Goal: Task Accomplishment & Management: Manage account settings

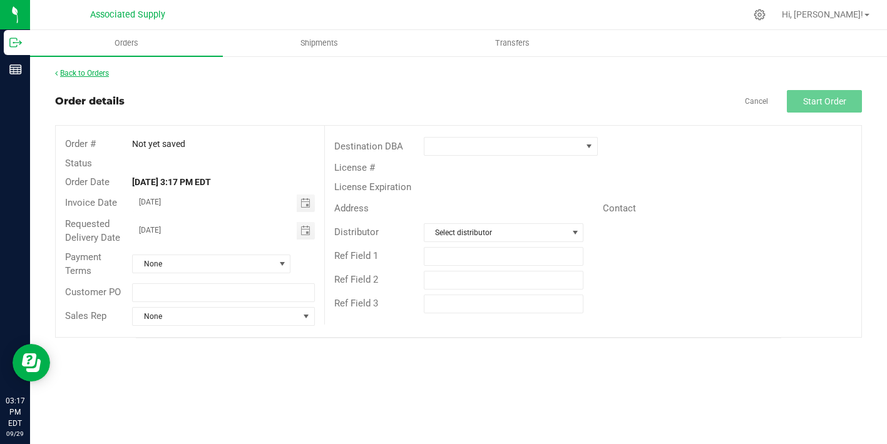
click at [105, 72] on link "Back to Orders" at bounding box center [82, 73] width 54 height 9
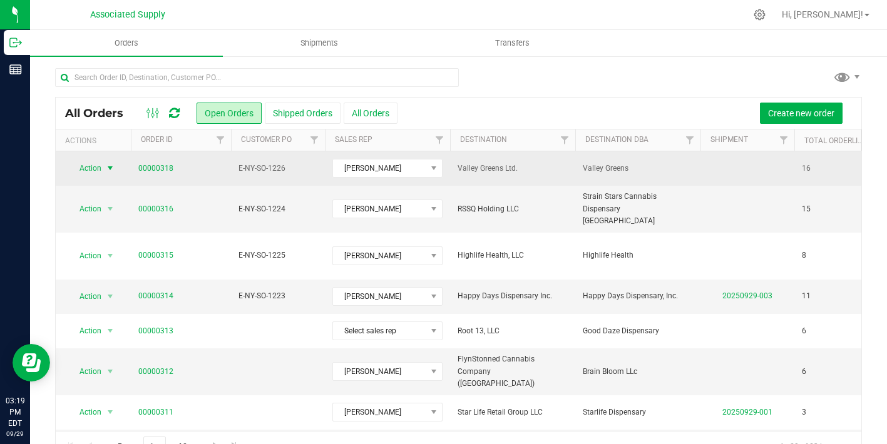
click at [108, 165] on span "select" at bounding box center [110, 168] width 10 height 10
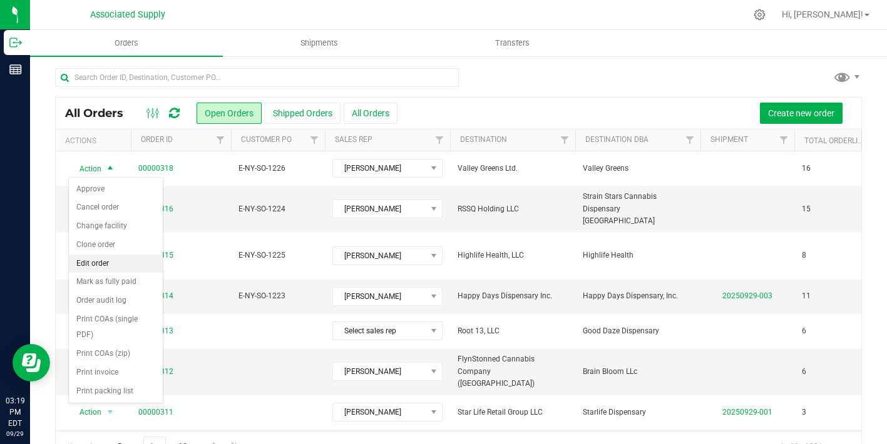
click at [113, 267] on li "Edit order" at bounding box center [116, 264] width 94 height 19
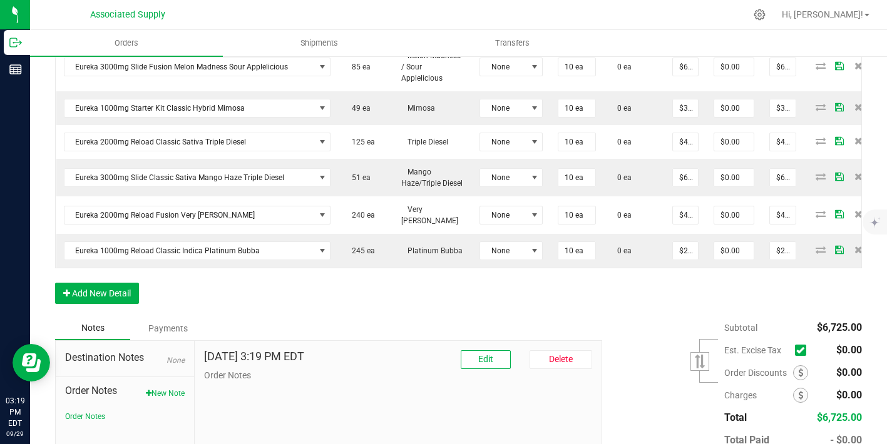
scroll to position [758, 0]
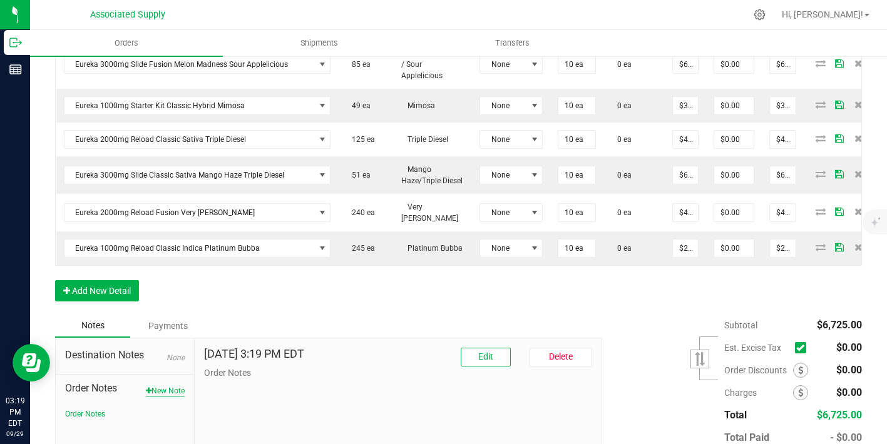
click at [164, 386] on button "New Note" at bounding box center [165, 391] width 39 height 11
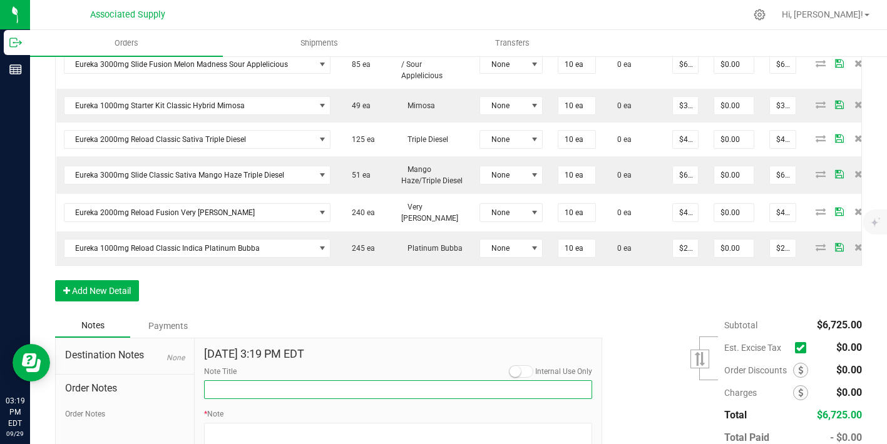
click at [237, 381] on input "Note Title" at bounding box center [398, 390] width 388 height 19
type input "NEW BANKING / WIRE INFO"
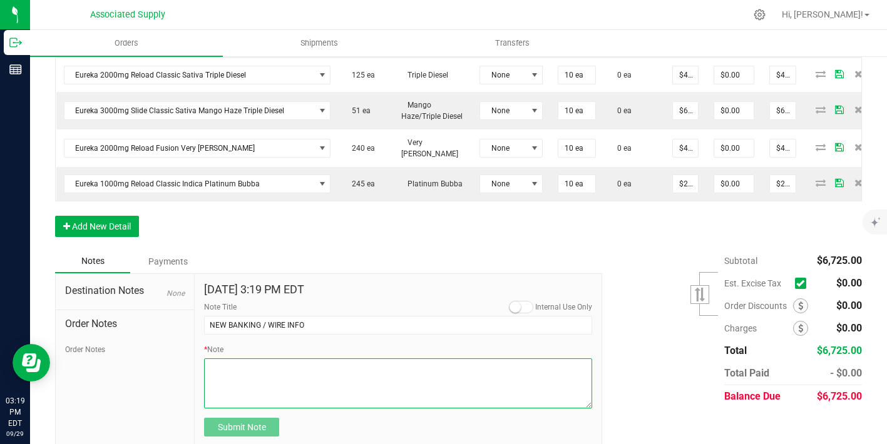
click at [257, 359] on textarea "* Note" at bounding box center [398, 384] width 388 height 50
paste textarea "EUV-MIM2G-092325"
type textarea "EUV-MIM2G-092325"
drag, startPoint x: 305, startPoint y: 352, endPoint x: 130, endPoint y: 354, distance: 175.9
click at [130, 354] on div "Destination Notes None Order Notes Order Notes Sep 29, 2025 3:19 PM EDT Interna…" at bounding box center [328, 360] width 547 height 174
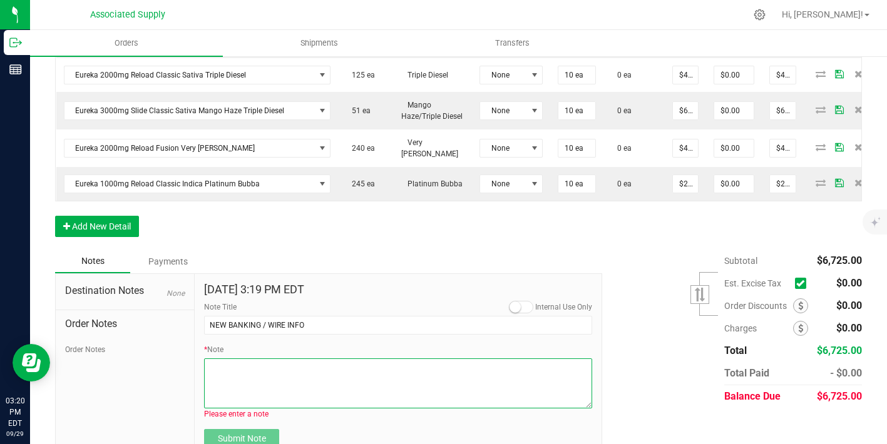
paste textarea "Bank info for payment. Dime Community bank Routing # [US_BANK_ROUTING_MICR] Acc…"
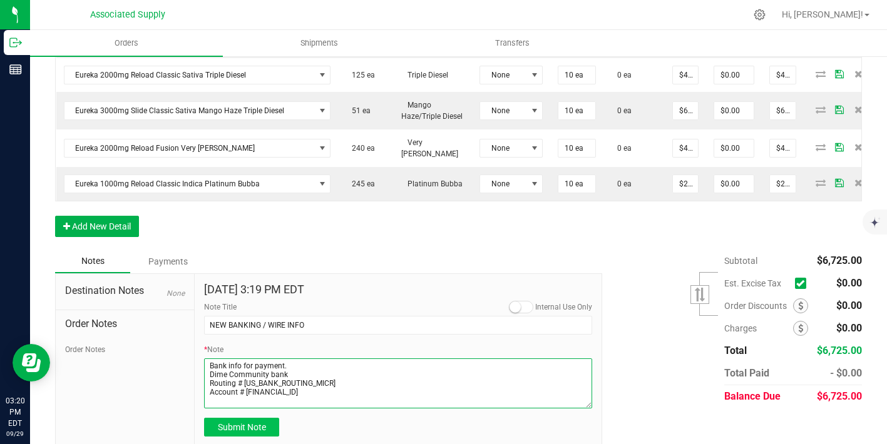
type textarea "Bank info for payment. Dime Community bank Routing # [US_BANK_ROUTING_MICR] Acc…"
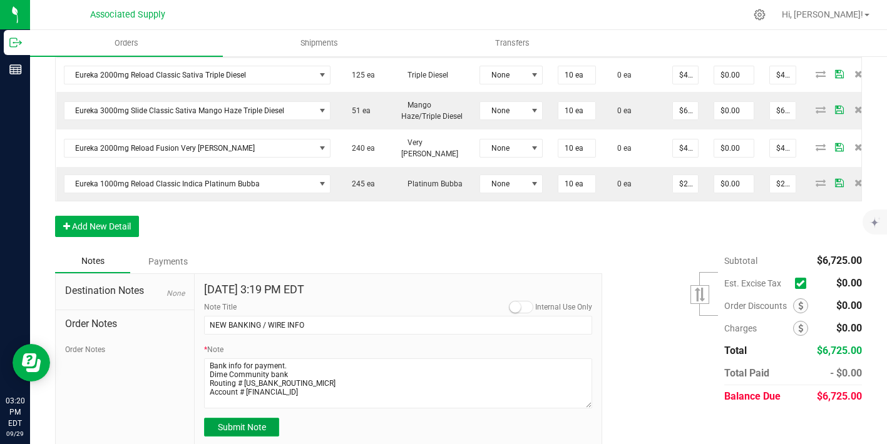
click at [243, 422] on span "Submit Note" at bounding box center [242, 427] width 48 height 10
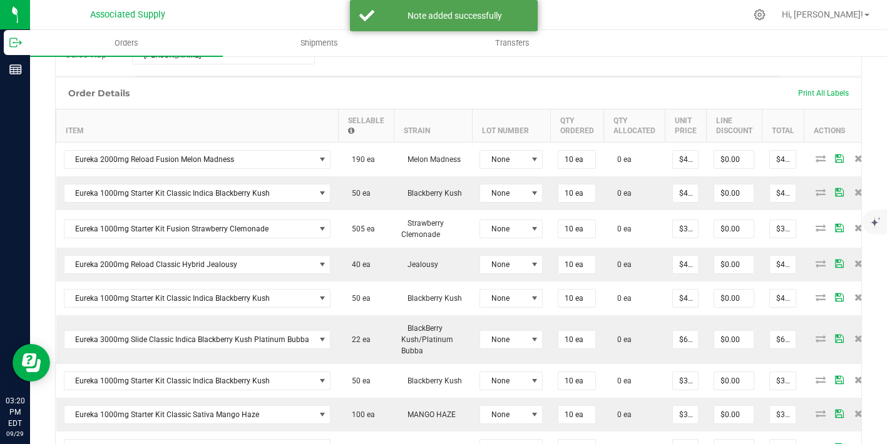
scroll to position [285, 0]
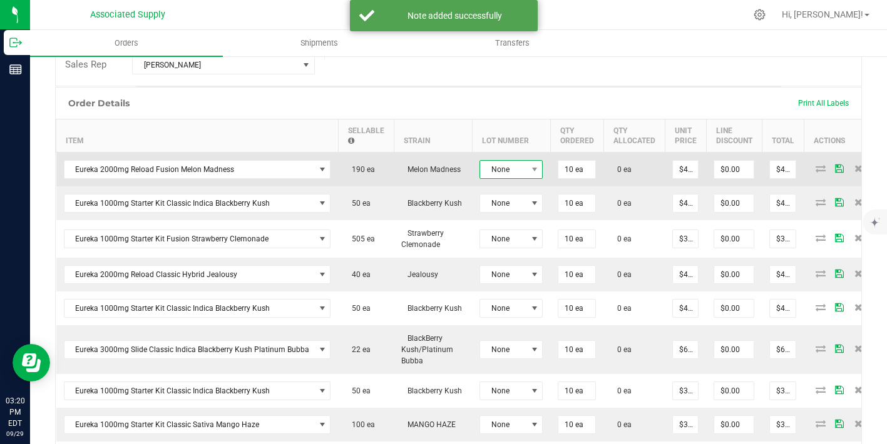
click at [493, 173] on span "None" at bounding box center [503, 170] width 46 height 18
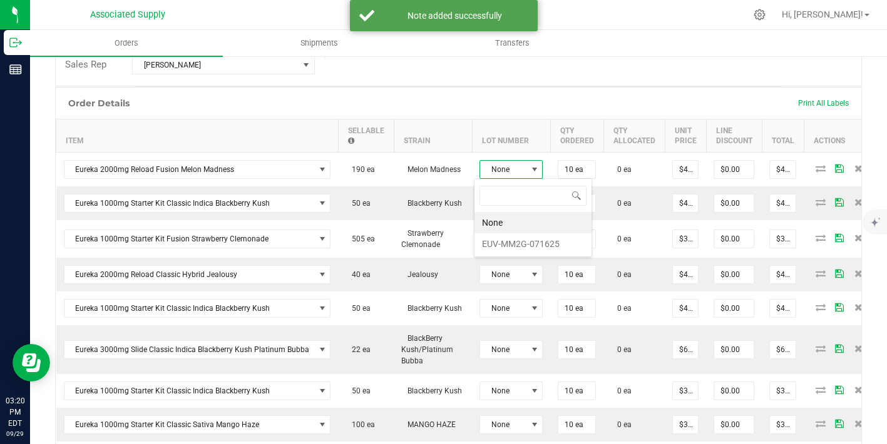
scroll to position [19, 63]
click at [524, 244] on li "EUV-MM2G-071625" at bounding box center [532, 243] width 117 height 21
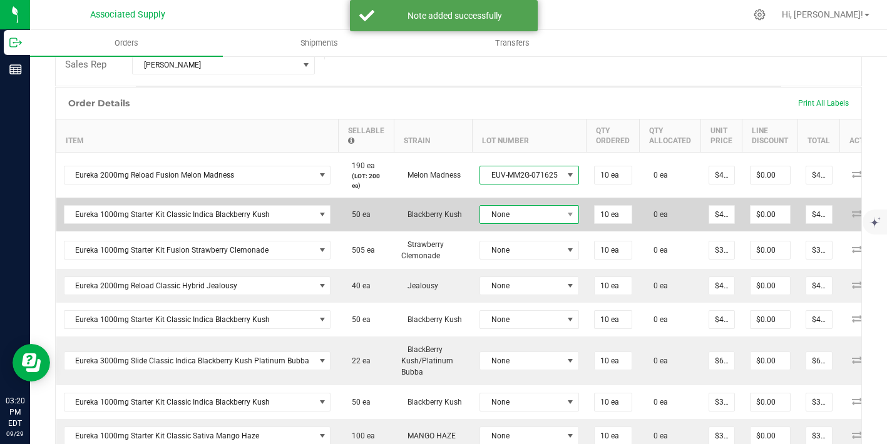
click at [524, 208] on span "None" at bounding box center [521, 215] width 83 height 18
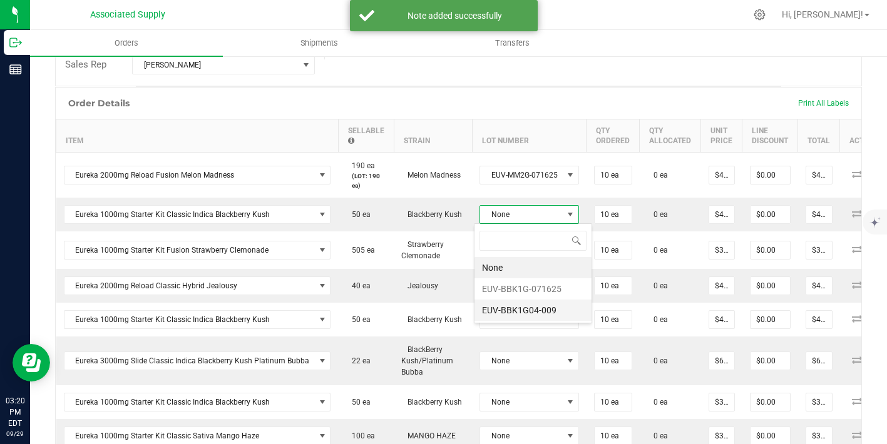
scroll to position [62564, 62484]
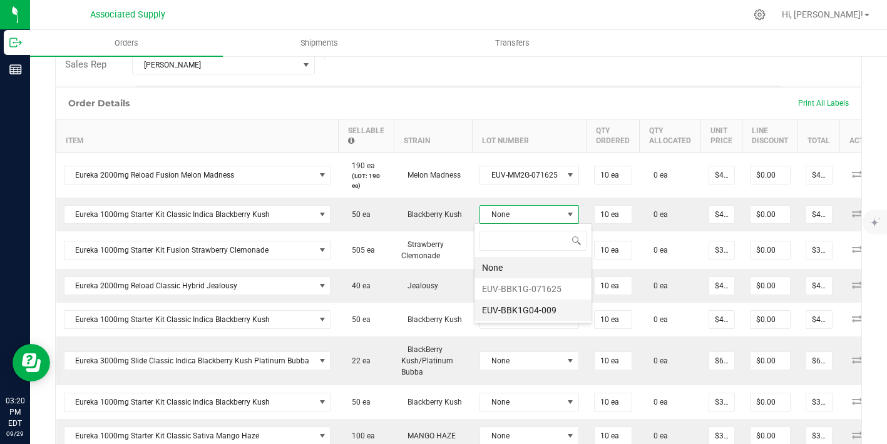
click at [539, 305] on li "EUV-BBK1G04-009" at bounding box center [532, 310] width 117 height 21
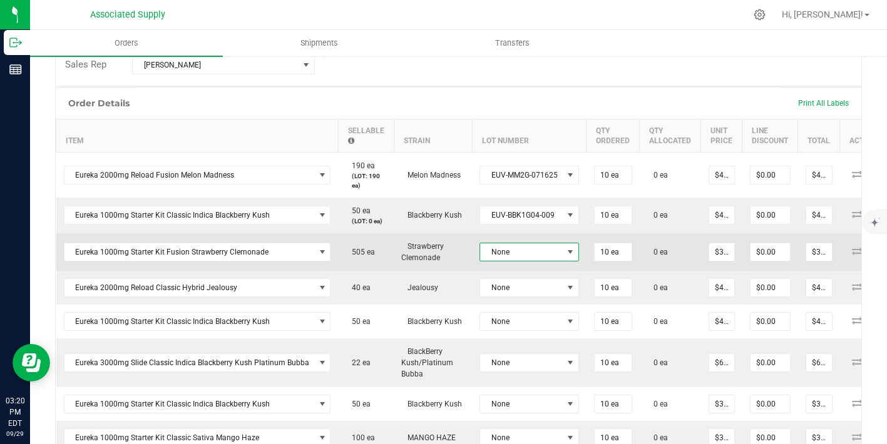
click at [534, 245] on span "None" at bounding box center [521, 252] width 83 height 18
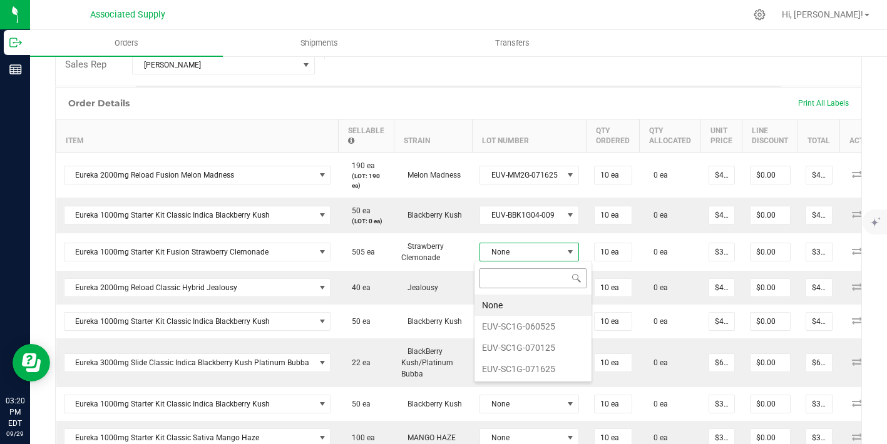
scroll to position [19, 98]
click at [543, 326] on li "EUV-SC1G-060525" at bounding box center [532, 326] width 117 height 21
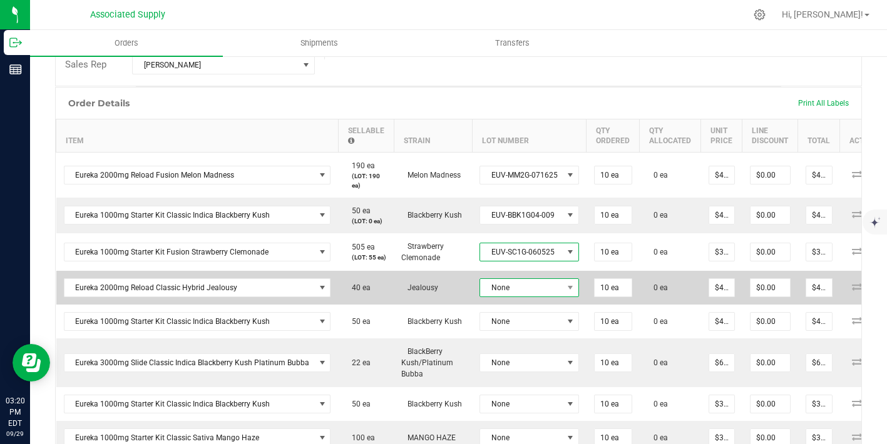
click at [544, 300] on td "None" at bounding box center [529, 288] width 115 height 34
click at [536, 290] on span "None" at bounding box center [521, 288] width 83 height 18
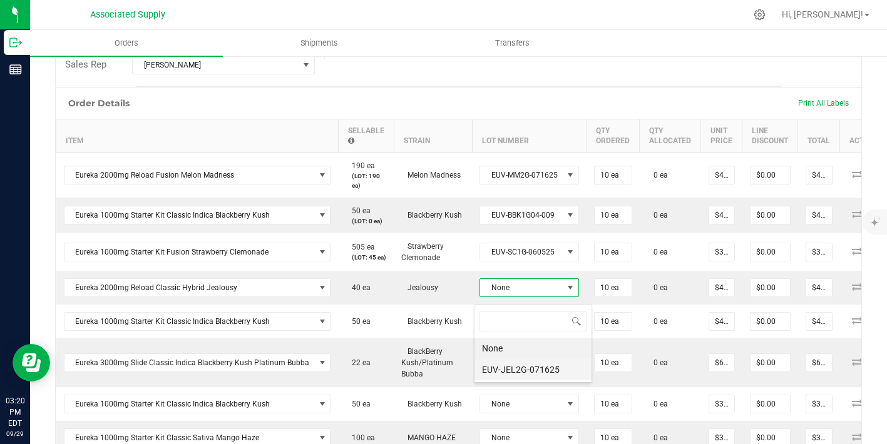
click at [546, 374] on li "EUV-JEL2G-071625" at bounding box center [532, 369] width 117 height 21
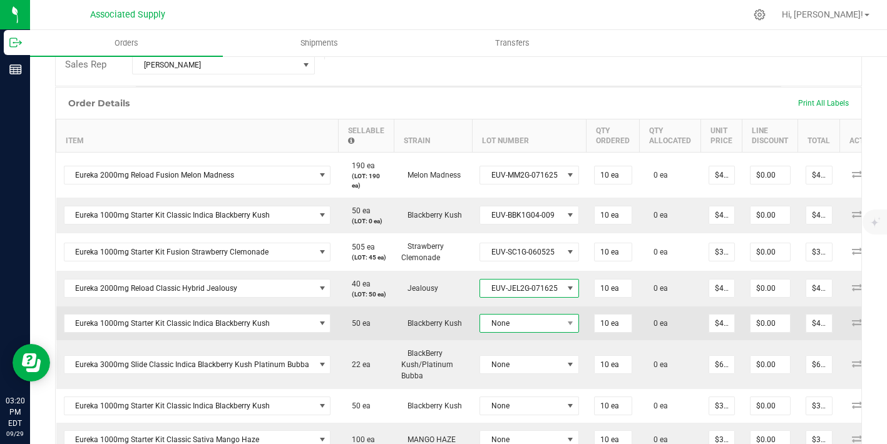
click at [548, 332] on span "None" at bounding box center [521, 324] width 83 height 18
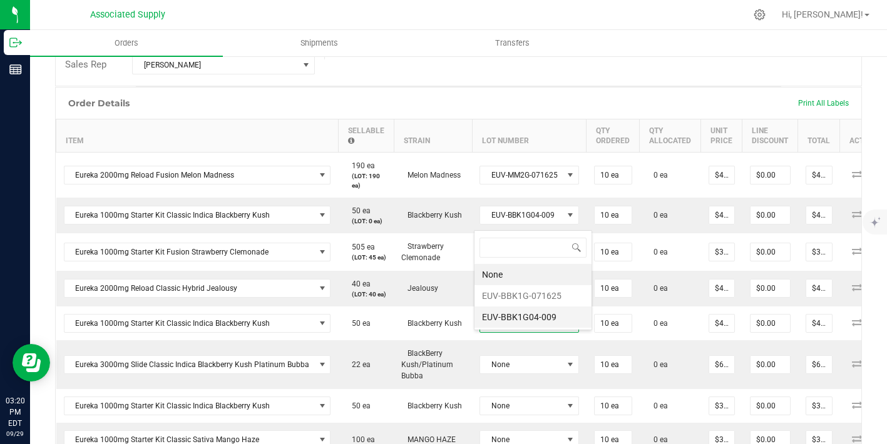
click at [544, 320] on li "EUV-BBK1G04-009" at bounding box center [532, 317] width 117 height 21
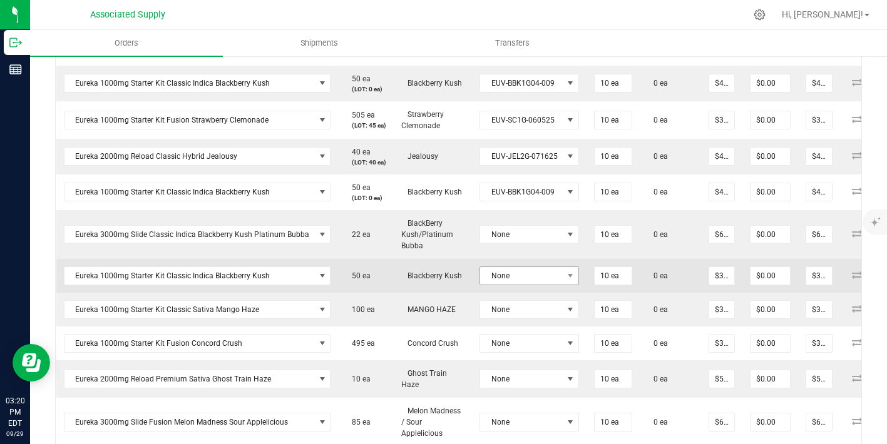
scroll to position [426, 0]
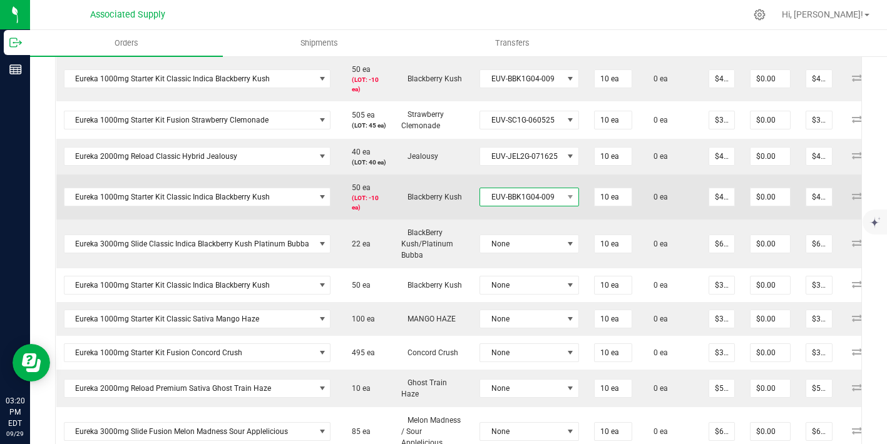
click at [534, 206] on span "EUV-BBK1G04-009" at bounding box center [521, 197] width 83 height 18
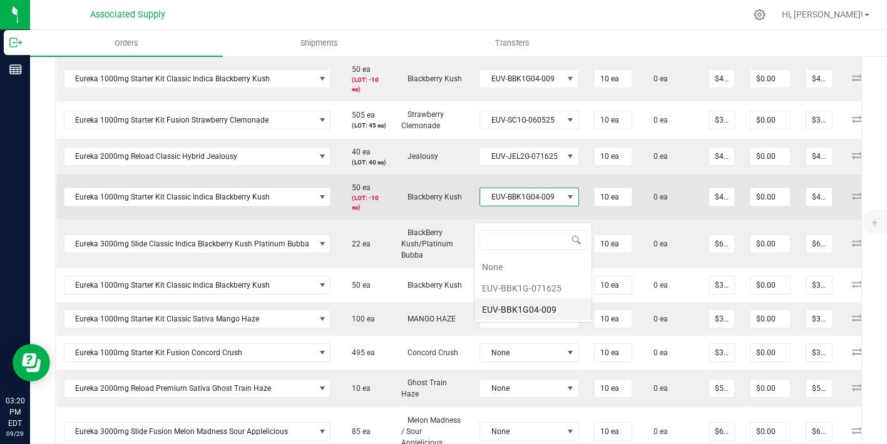
scroll to position [19, 98]
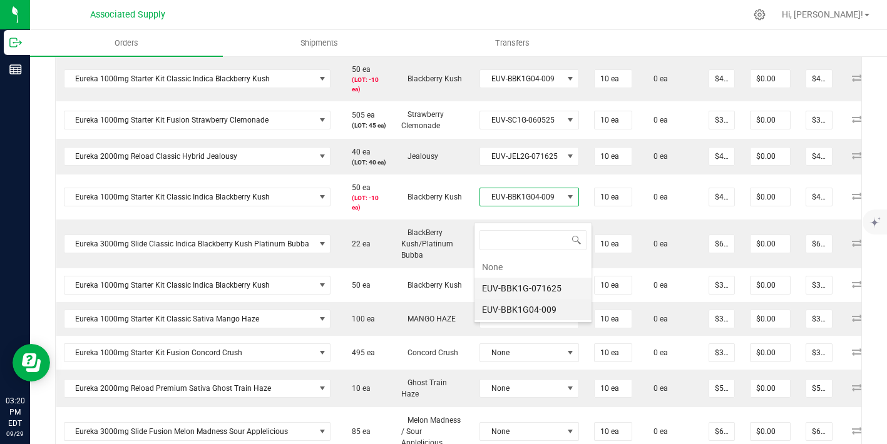
click at [542, 294] on li "EUV-BBK1G-071625" at bounding box center [532, 288] width 117 height 21
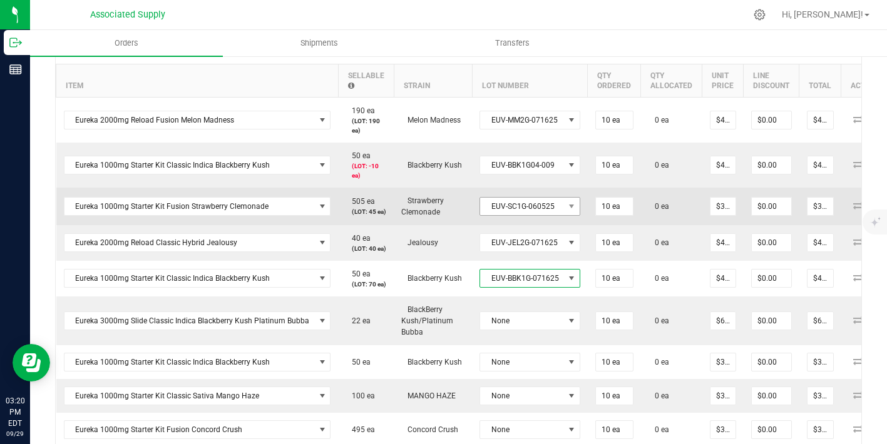
scroll to position [311, 0]
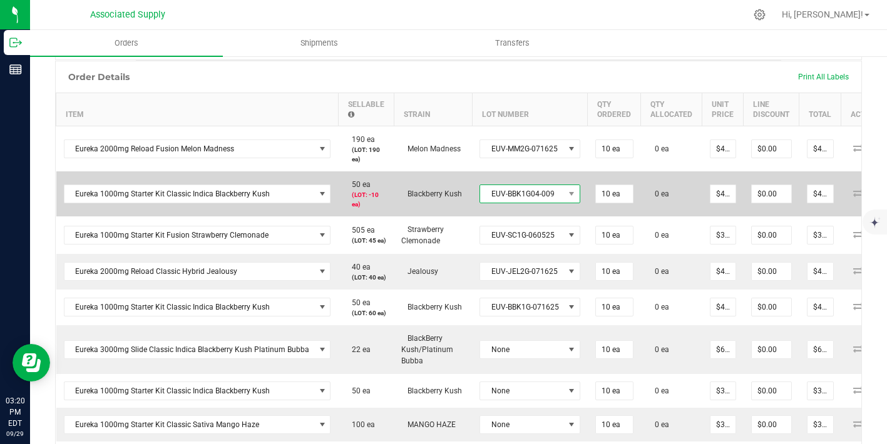
click at [539, 193] on span "EUV-BBK1G04-009" at bounding box center [522, 194] width 84 height 18
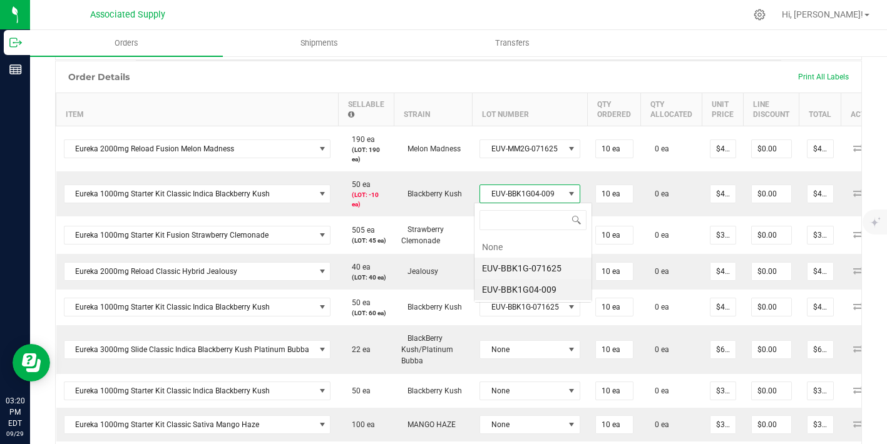
scroll to position [19, 100]
click at [538, 266] on li "EUV-BBK1G-071625" at bounding box center [532, 268] width 117 height 21
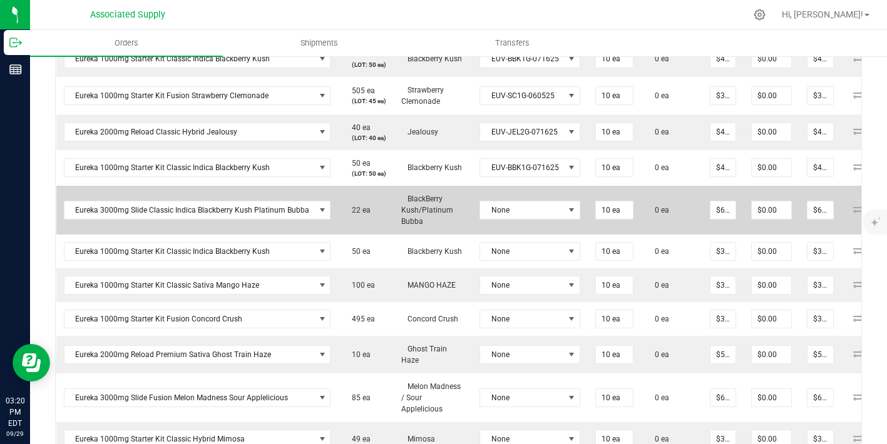
scroll to position [447, 0]
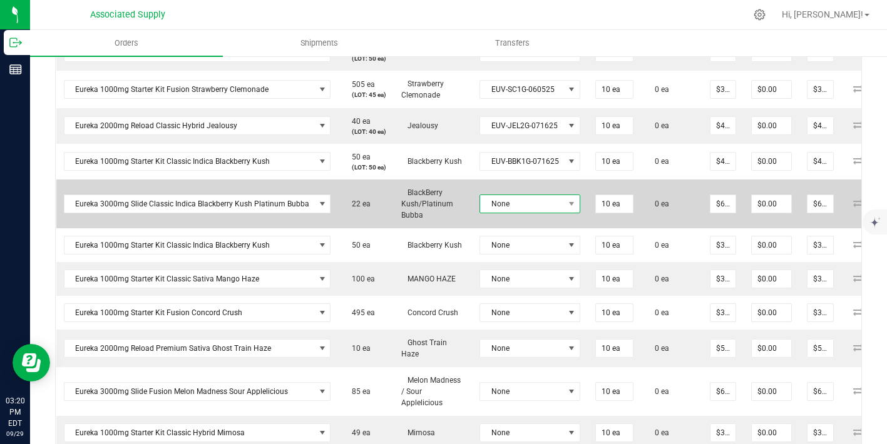
click at [530, 213] on span "None" at bounding box center [522, 204] width 84 height 18
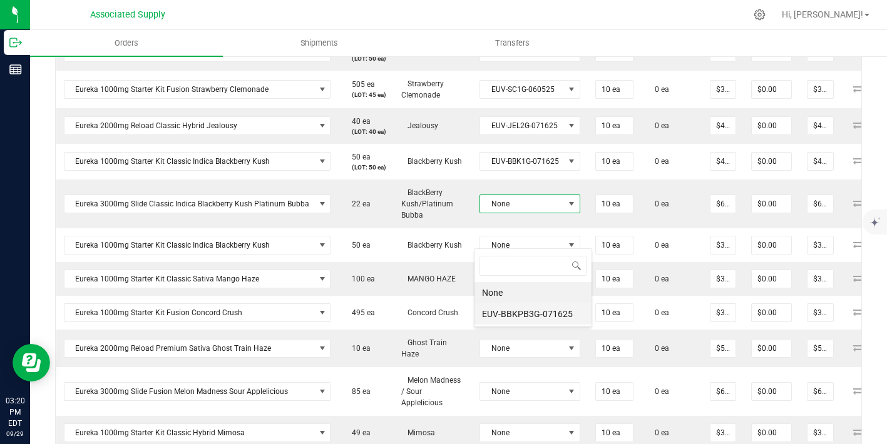
click at [536, 304] on li "EUV-BBKPB3G-071625" at bounding box center [532, 314] width 117 height 21
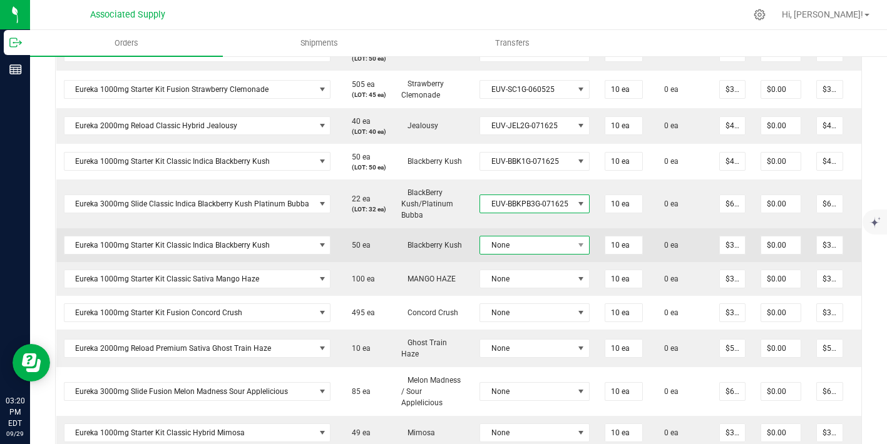
click at [536, 254] on span "None" at bounding box center [526, 246] width 93 height 18
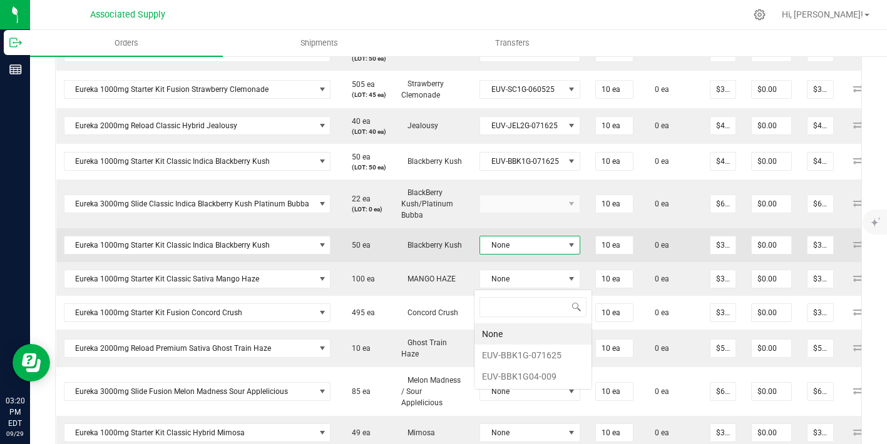
scroll to position [19, 109]
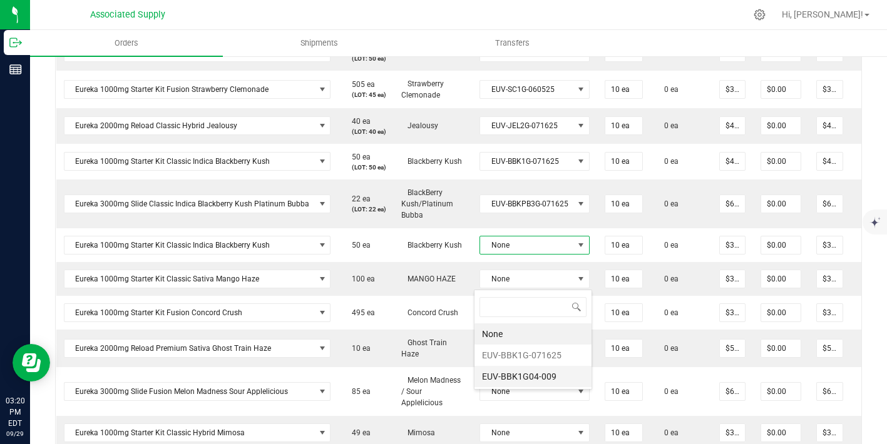
click at [540, 374] on li "EUV-BBK1G04-009" at bounding box center [532, 376] width 117 height 21
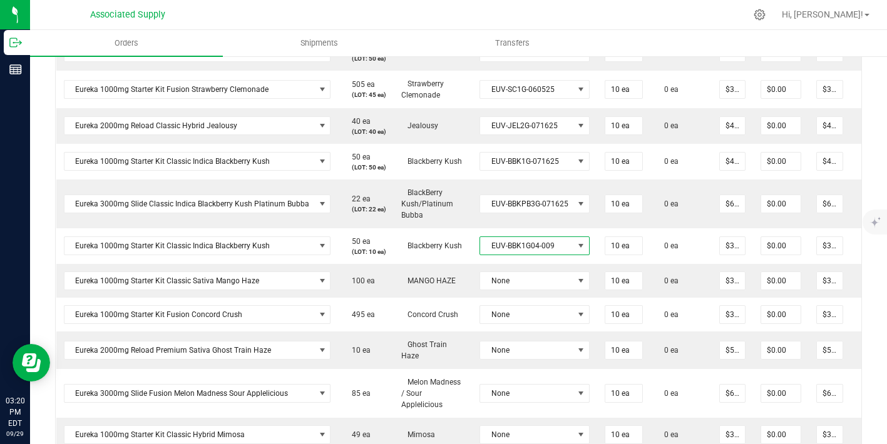
scroll to position [520, 0]
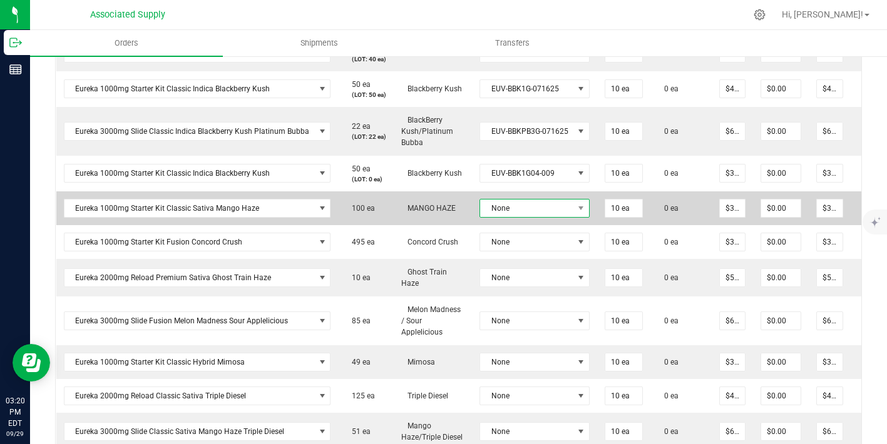
click at [519, 217] on span "None" at bounding box center [526, 209] width 93 height 18
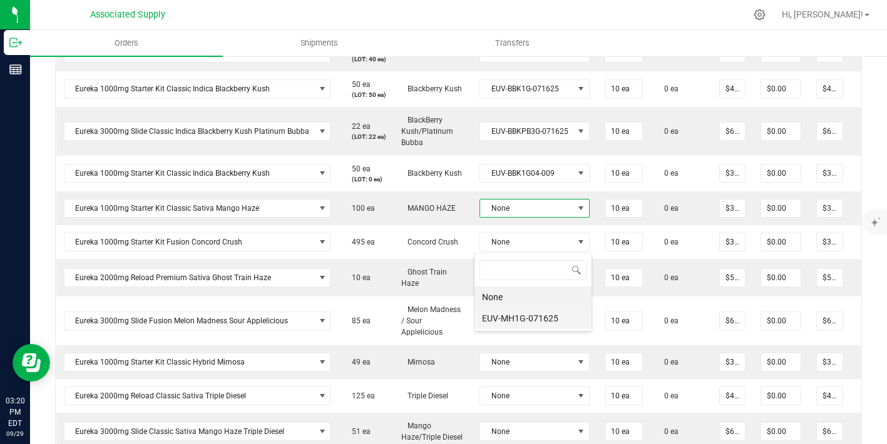
click at [536, 314] on li "EUV-MH1G-071625" at bounding box center [532, 318] width 117 height 21
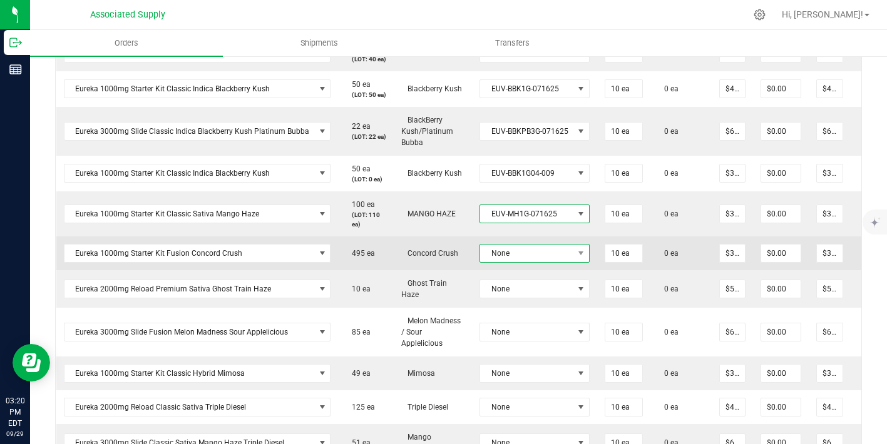
click at [526, 262] on span "None" at bounding box center [526, 254] width 93 height 18
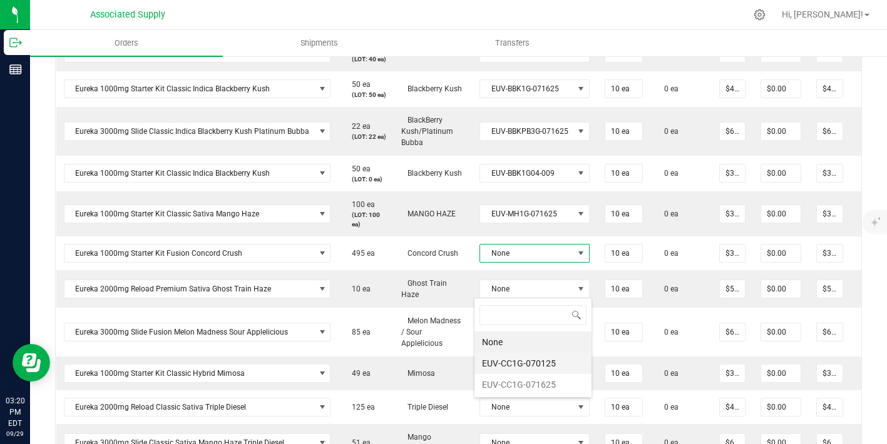
click at [529, 362] on li "EUV-CC1G-070125" at bounding box center [532, 363] width 117 height 21
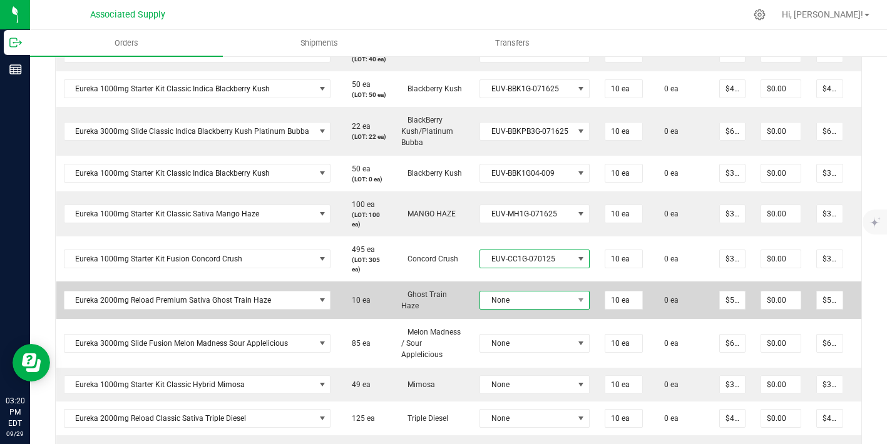
click at [518, 309] on span "None" at bounding box center [526, 301] width 93 height 18
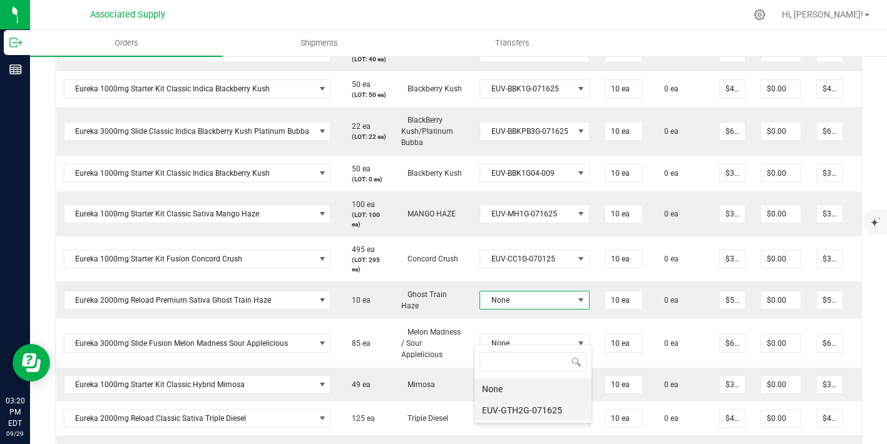
click at [530, 404] on li "EUV-GTH2G-071625" at bounding box center [532, 410] width 117 height 21
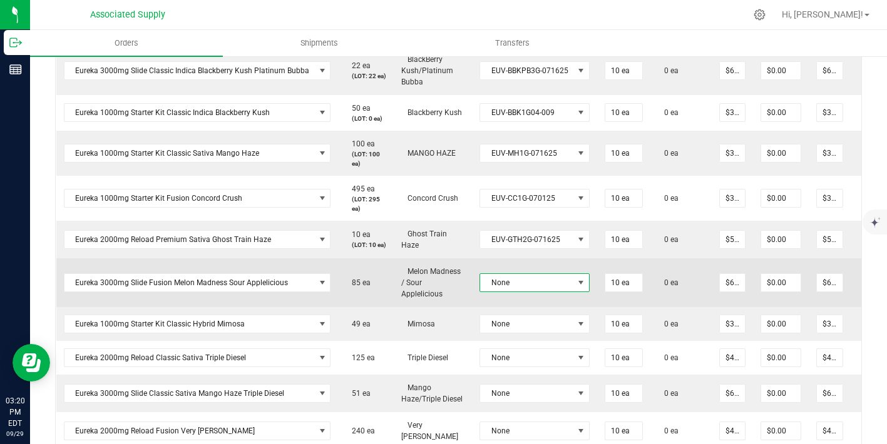
click at [524, 292] on span "None" at bounding box center [526, 283] width 93 height 18
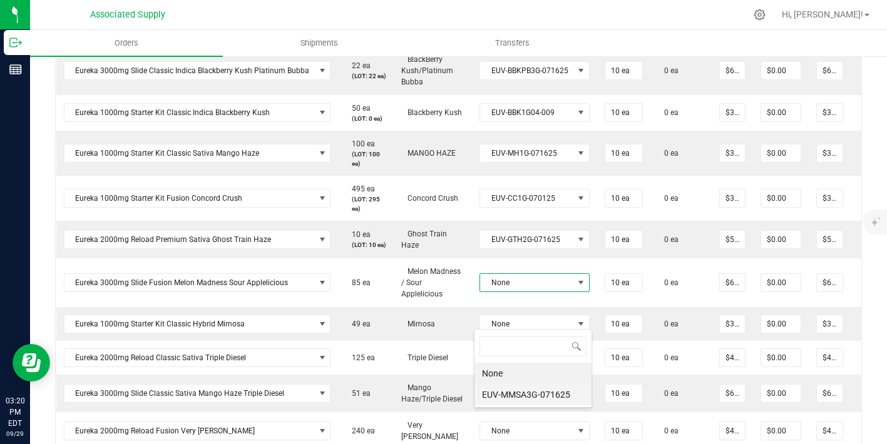
click at [527, 387] on li "EUV-MMSA3G-071625" at bounding box center [532, 394] width 117 height 21
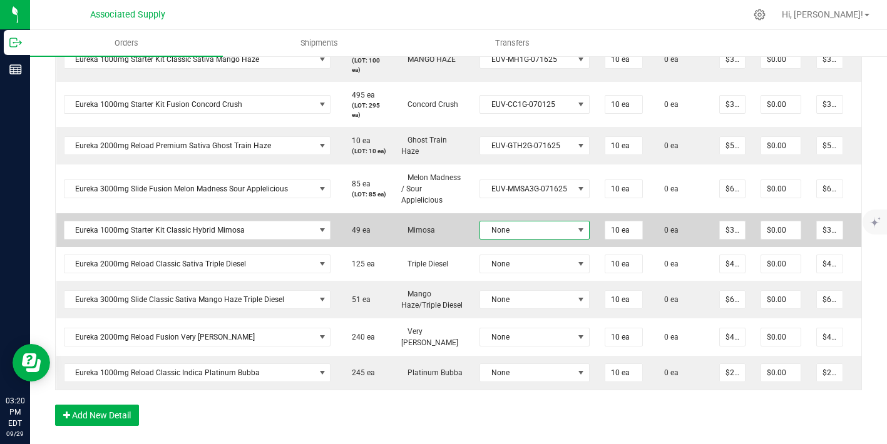
click at [525, 240] on span "None" at bounding box center [534, 230] width 110 height 19
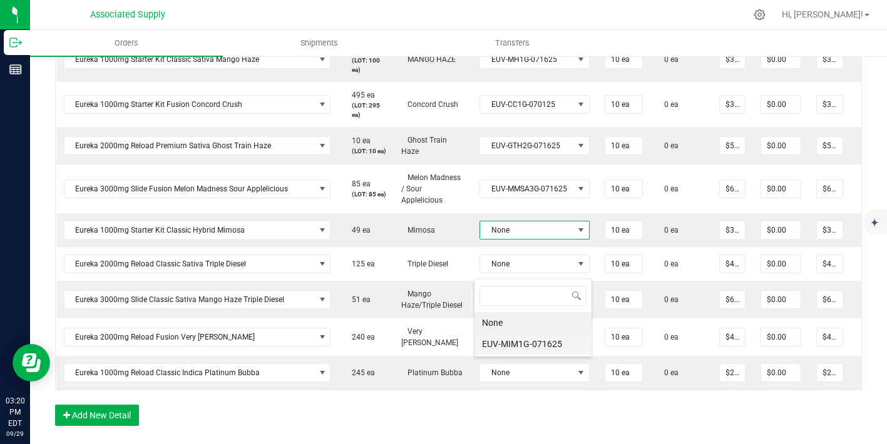
click at [529, 341] on li "EUV-MIM1G-071625" at bounding box center [532, 344] width 117 height 21
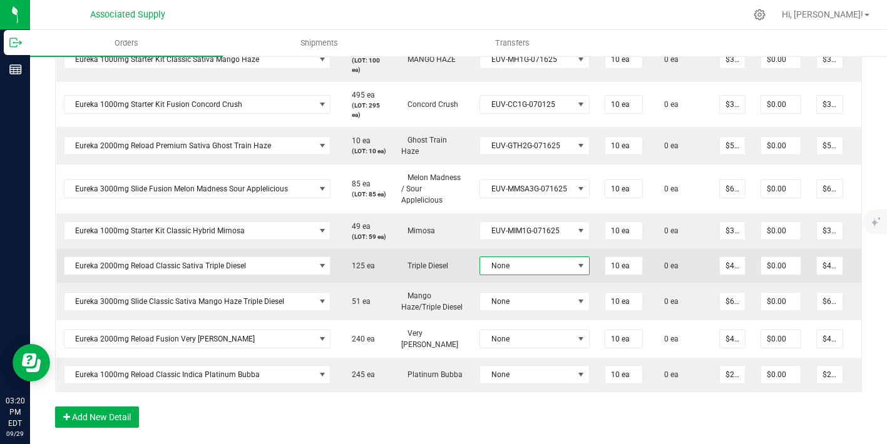
click at [518, 275] on span "None" at bounding box center [526, 266] width 93 height 18
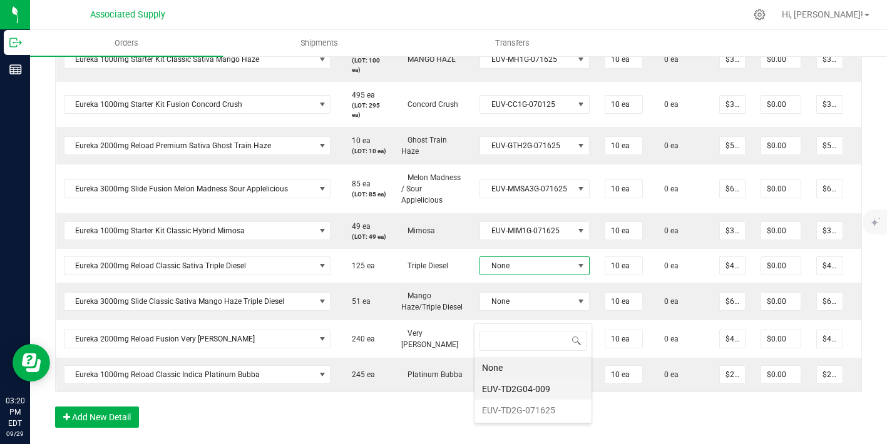
click at [523, 395] on li "EUV-TD2G04-009" at bounding box center [532, 389] width 117 height 21
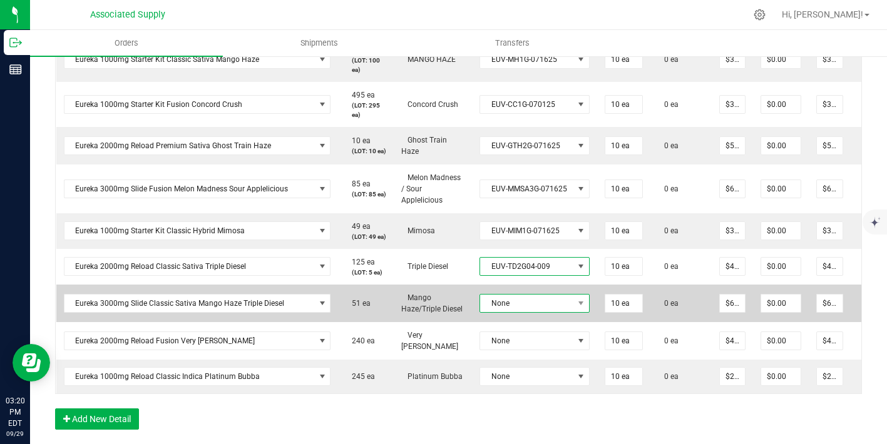
click at [523, 312] on span "None" at bounding box center [526, 304] width 93 height 18
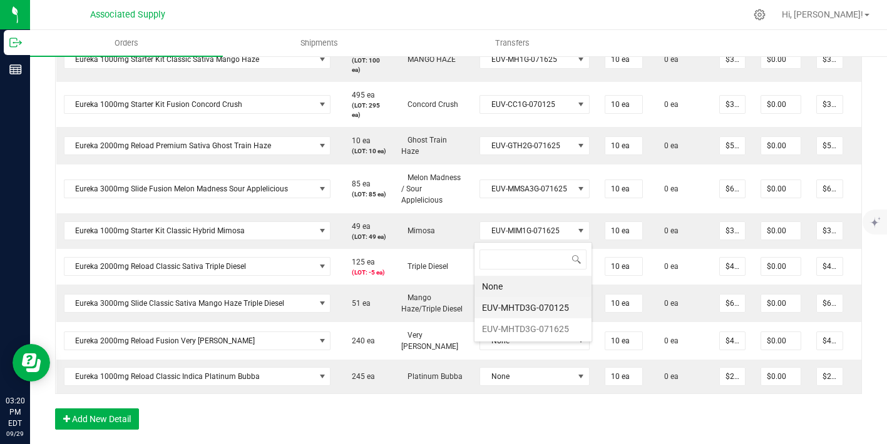
click at [524, 300] on li "EUV-MHTD3G-070125" at bounding box center [532, 307] width 117 height 21
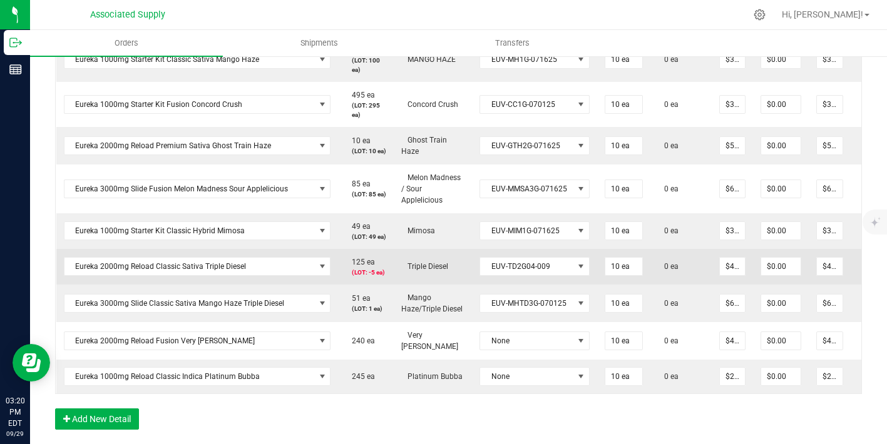
click at [526, 285] on td "EUV-TD2G04-009" at bounding box center [534, 267] width 125 height 36
click at [524, 275] on span "EUV-TD2G04-009" at bounding box center [526, 267] width 93 height 18
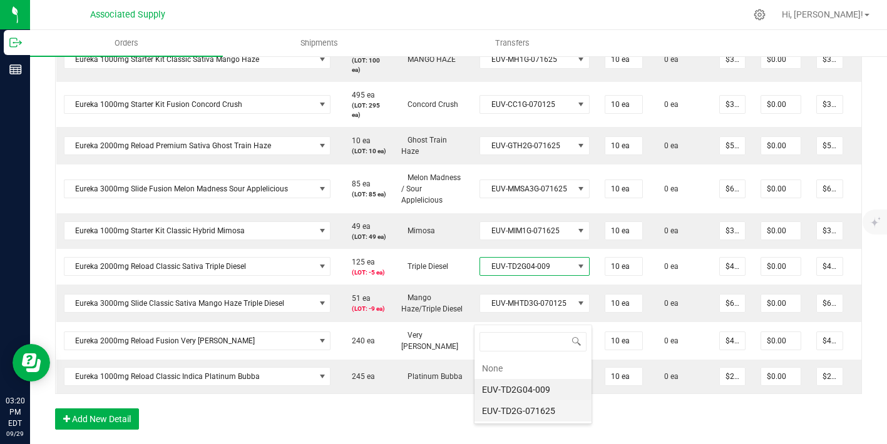
click at [530, 411] on li "EUV-TD2G-071625" at bounding box center [532, 411] width 117 height 21
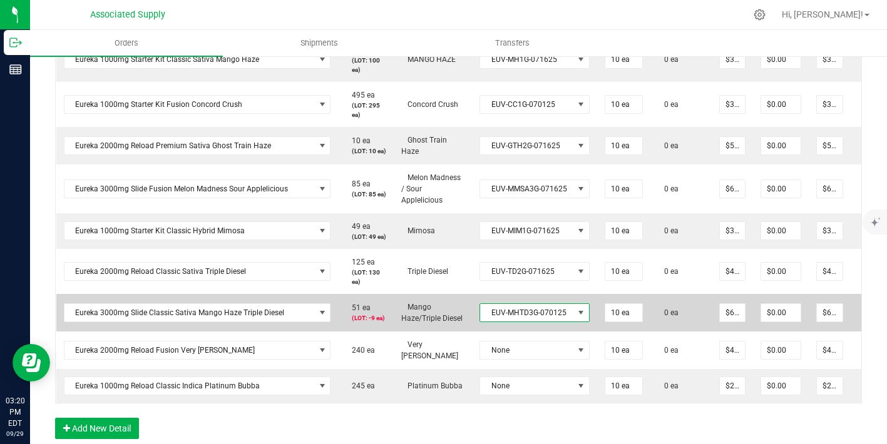
click at [528, 322] on span "EUV-MHTD3G-070125" at bounding box center [526, 313] width 93 height 18
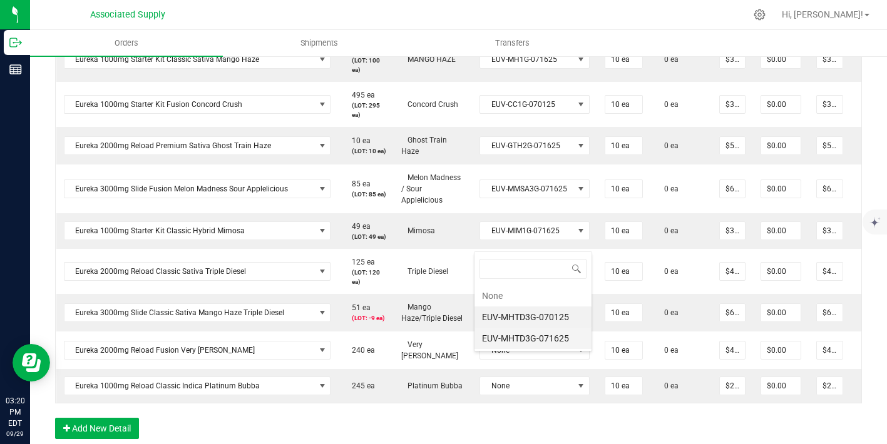
click at [528, 345] on li "EUV-MHTD3G-071625" at bounding box center [532, 338] width 117 height 21
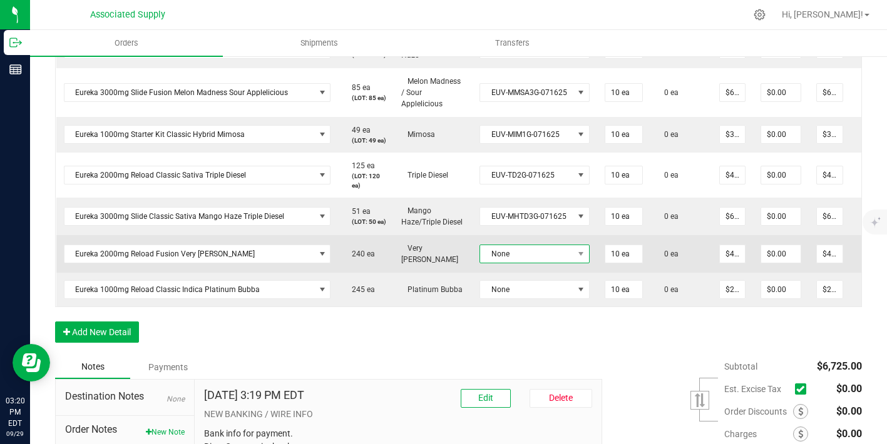
click at [537, 263] on span "None" at bounding box center [526, 254] width 93 height 18
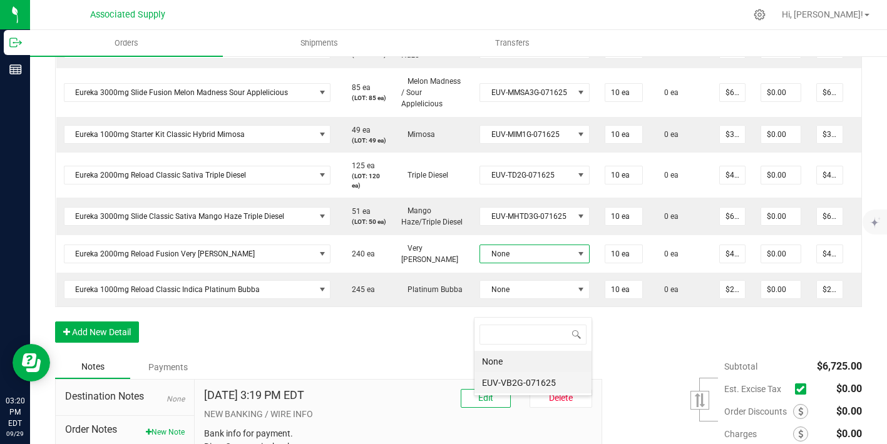
click at [524, 377] on li "EUV-VB2G-071625" at bounding box center [532, 382] width 117 height 21
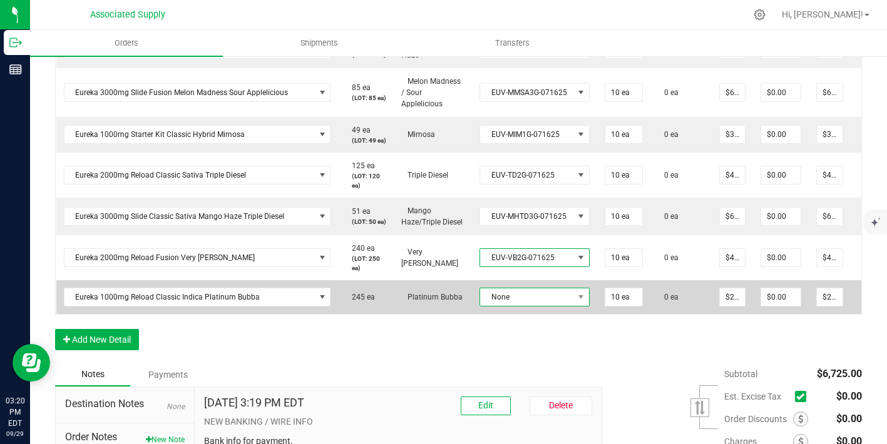
click at [526, 306] on span "None" at bounding box center [526, 298] width 93 height 18
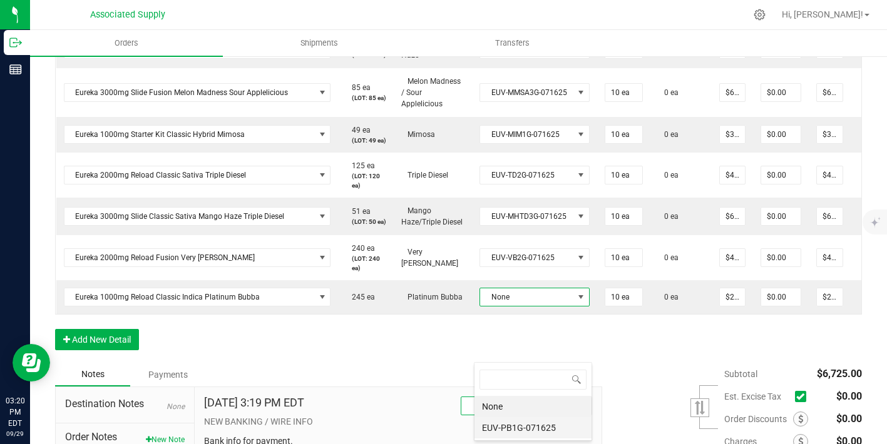
click at [516, 426] on li "EUV-PB1G-071625" at bounding box center [532, 427] width 117 height 21
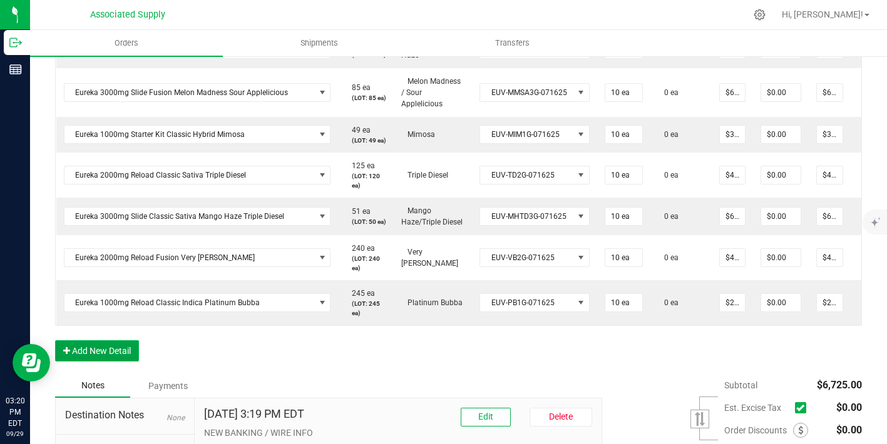
click at [115, 362] on button "Add New Detail" at bounding box center [97, 350] width 84 height 21
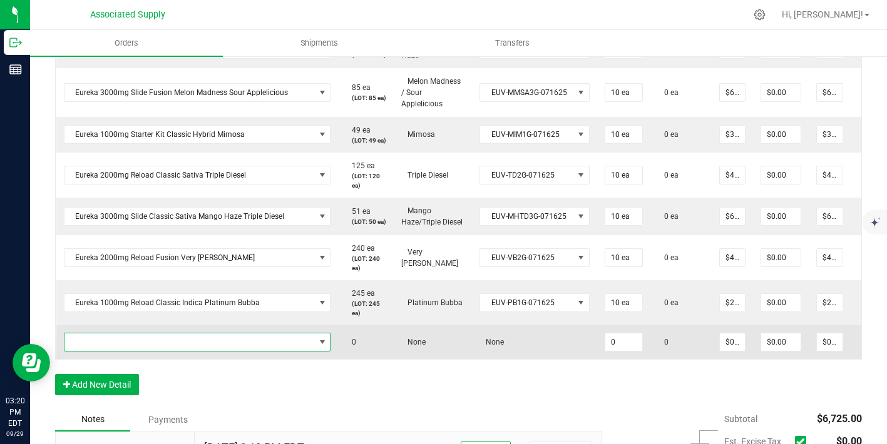
click at [115, 351] on span "NO DATA FOUND" at bounding box center [189, 343] width 250 height 18
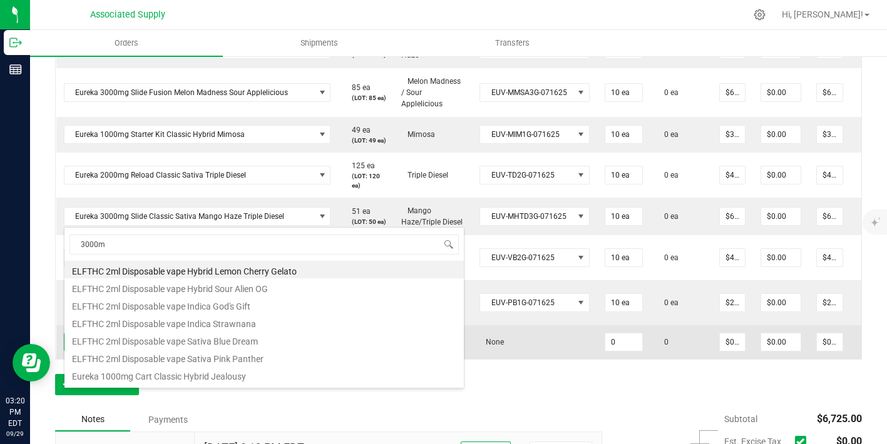
type input "3000mg"
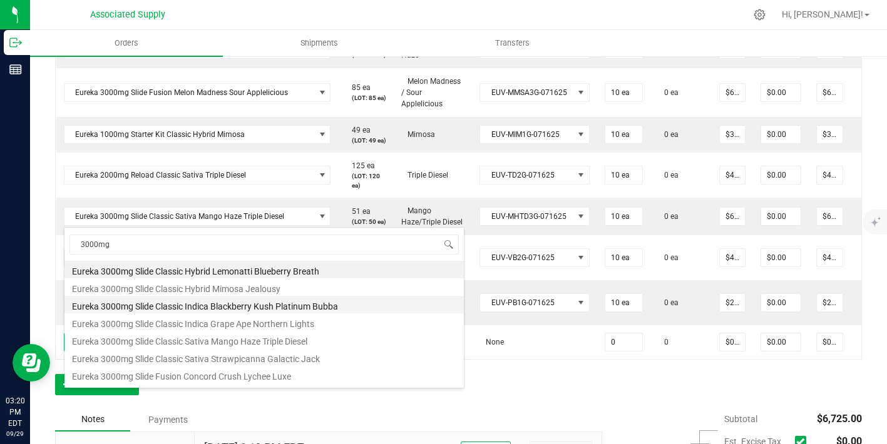
click at [218, 304] on li "Eureka 3000mg Slide Classic Indica Blackberry Kush Platinum Bubba" at bounding box center [263, 305] width 399 height 18
type input "0 ea"
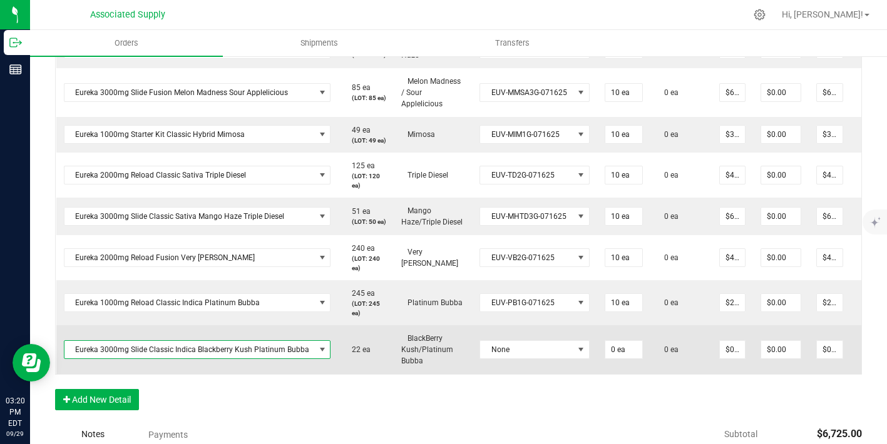
click at [268, 359] on span "Eureka 3000mg Slide Classic Indica Blackberry Kush Platinum Bubba" at bounding box center [189, 350] width 250 height 18
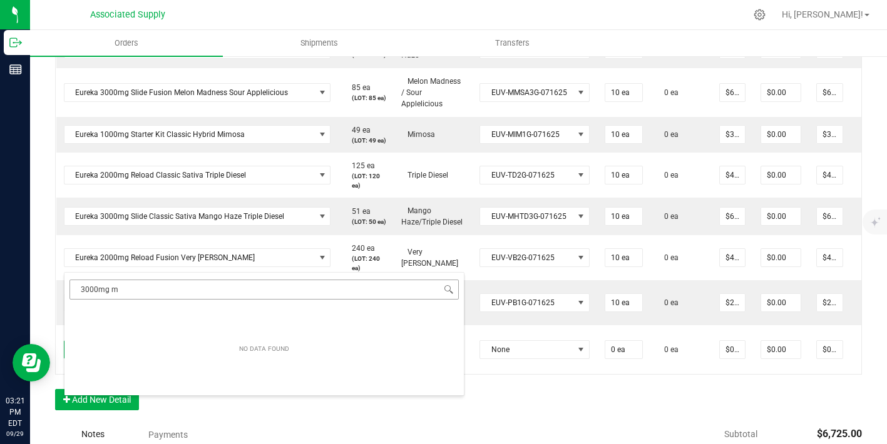
type input "3000mg"
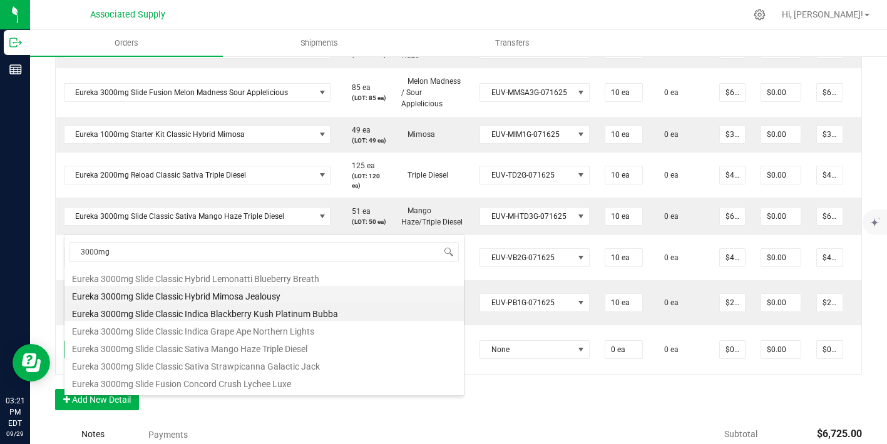
click at [221, 297] on li "Eureka 3000mg Slide Classic Hybrid Mimosa Jealousy" at bounding box center [263, 295] width 399 height 18
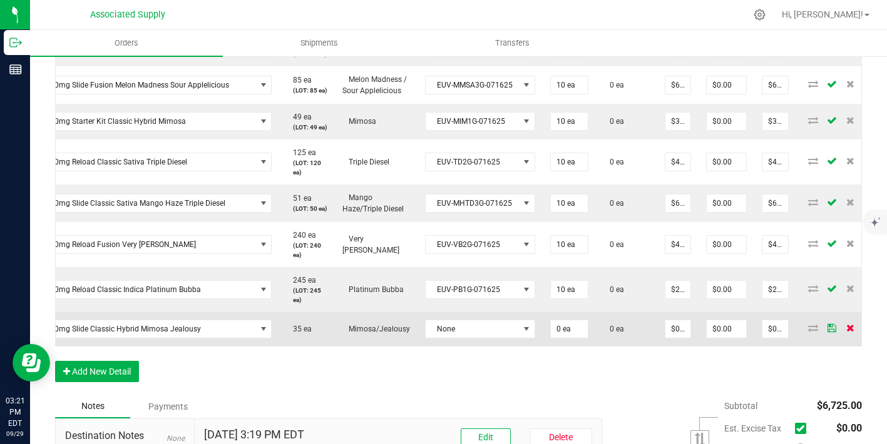
click at [846, 332] on icon at bounding box center [850, 328] width 8 height 8
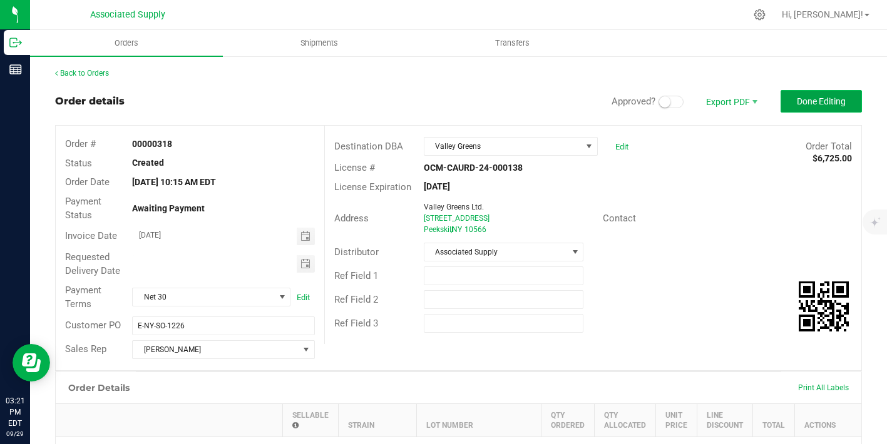
click at [815, 105] on span "Done Editing" at bounding box center [821, 101] width 49 height 10
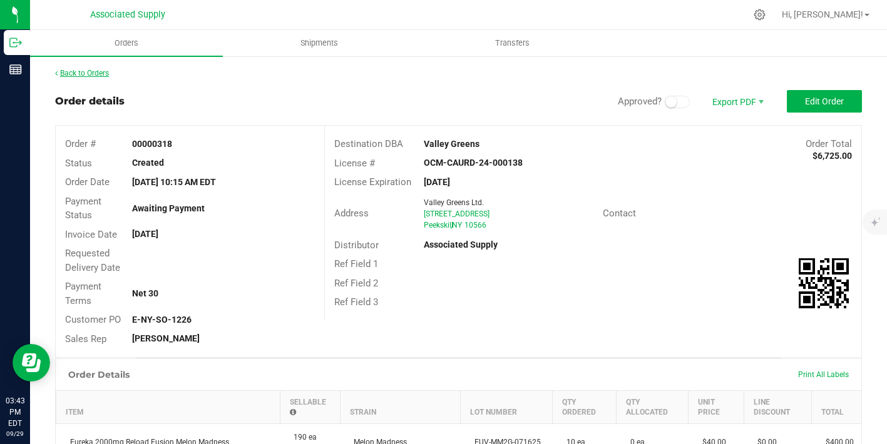
click at [97, 73] on link "Back to Orders" at bounding box center [82, 73] width 54 height 9
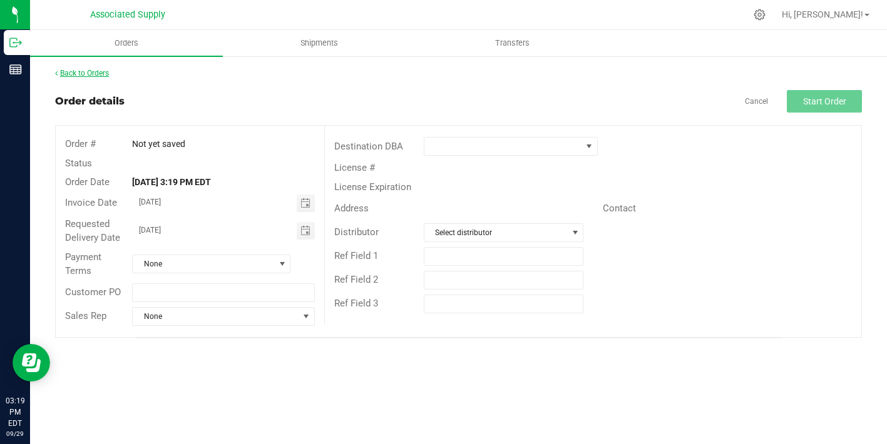
click at [83, 69] on link "Back to Orders" at bounding box center [82, 73] width 54 height 9
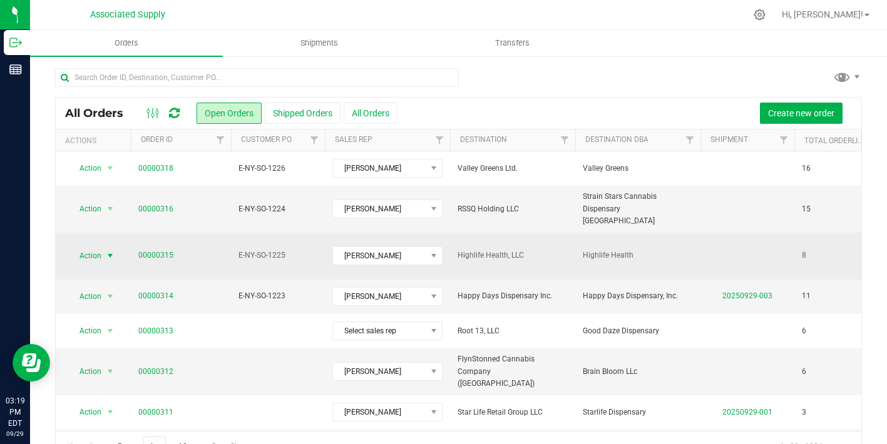
click at [112, 251] on span "select" at bounding box center [110, 256] width 10 height 10
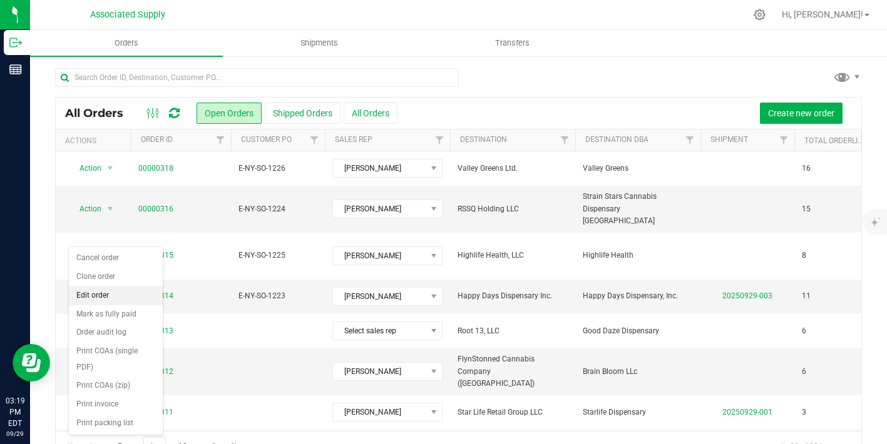
click at [114, 299] on li "Edit order" at bounding box center [116, 296] width 94 height 19
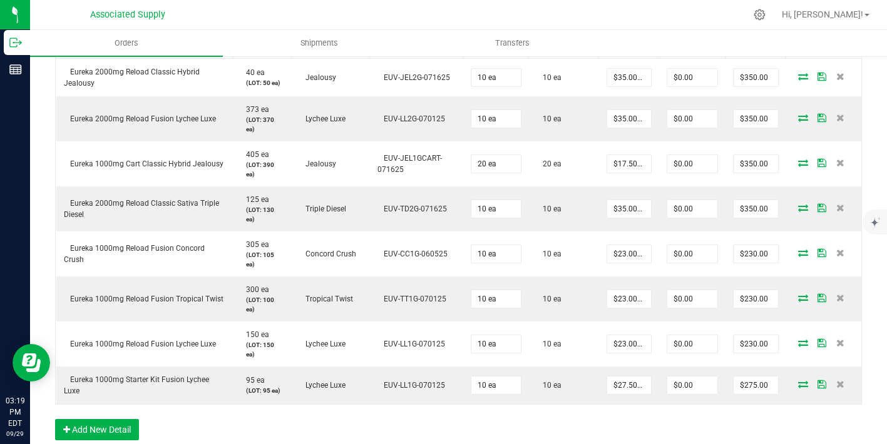
scroll to position [552, 0]
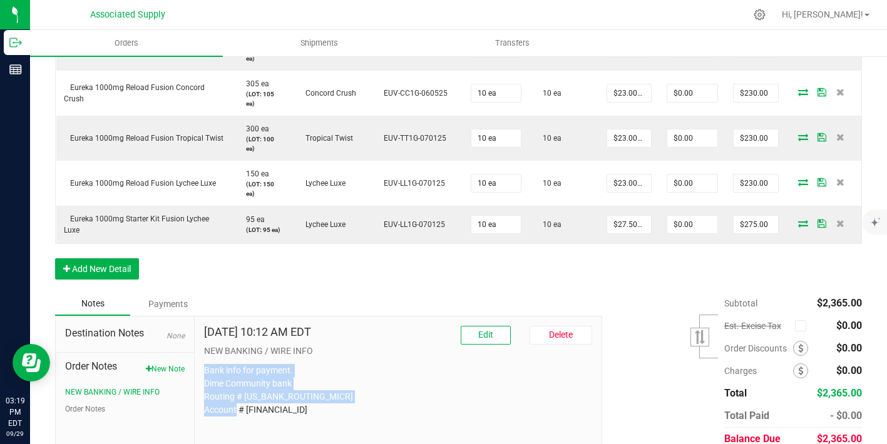
drag, startPoint x: 295, startPoint y: 358, endPoint x: 200, endPoint y: 319, distance: 102.2
click at [200, 319] on div "Sep 29, 2025 10:12 AM EDT Edit Delete NEW BANKING / WIRE INFO Bank info for pay…" at bounding box center [398, 401] width 407 height 168
copy p "Bank info for payment. Dime Community bank Routing # [US_BANK_ROUTING_MICR] Acc…"
click at [123, 258] on button "Add New Detail" at bounding box center [97, 268] width 84 height 21
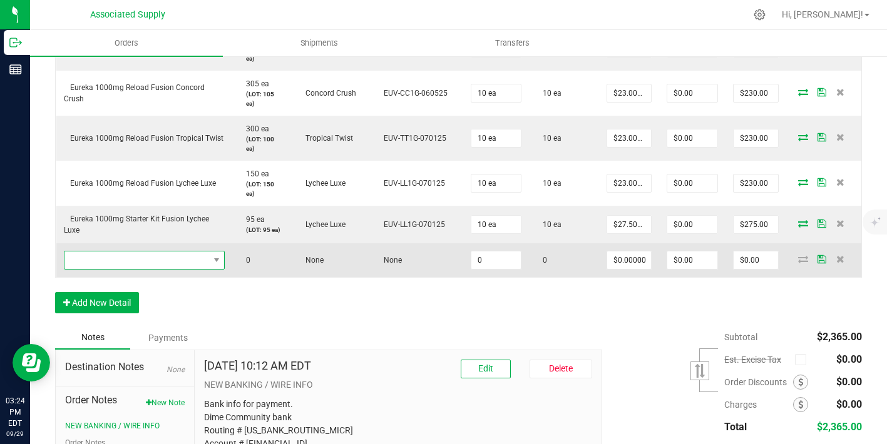
click at [146, 252] on span "NO DATA FOUND" at bounding box center [136, 261] width 145 height 18
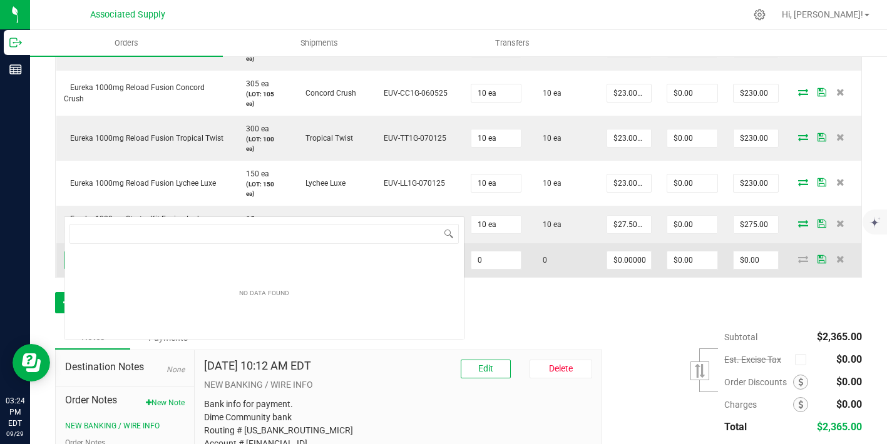
scroll to position [19, 160]
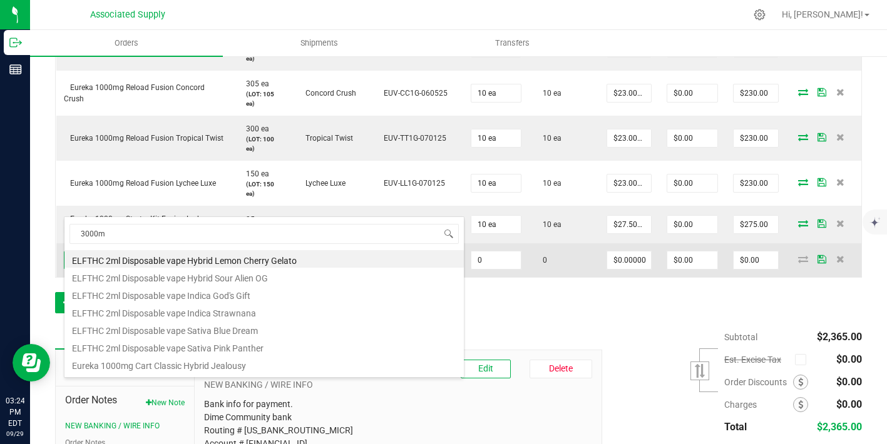
type input "3000mg"
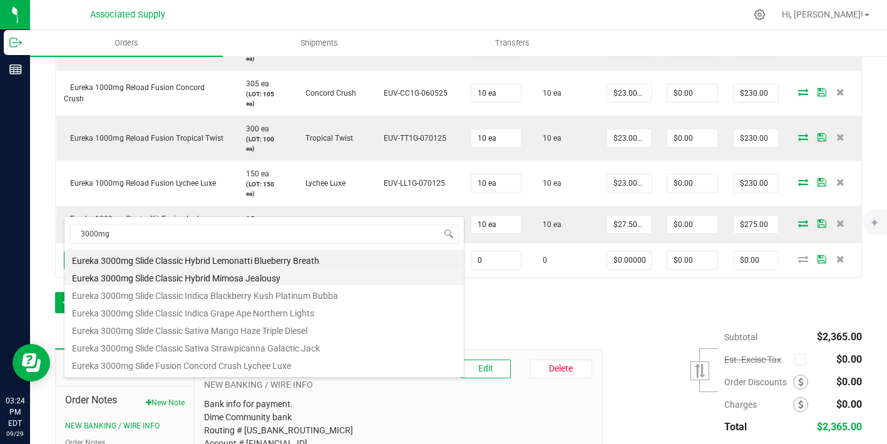
click at [213, 277] on li "Eureka 3000mg Slide Classic Hybrid Mimosa Jealousy" at bounding box center [263, 277] width 399 height 18
type input "0 ea"
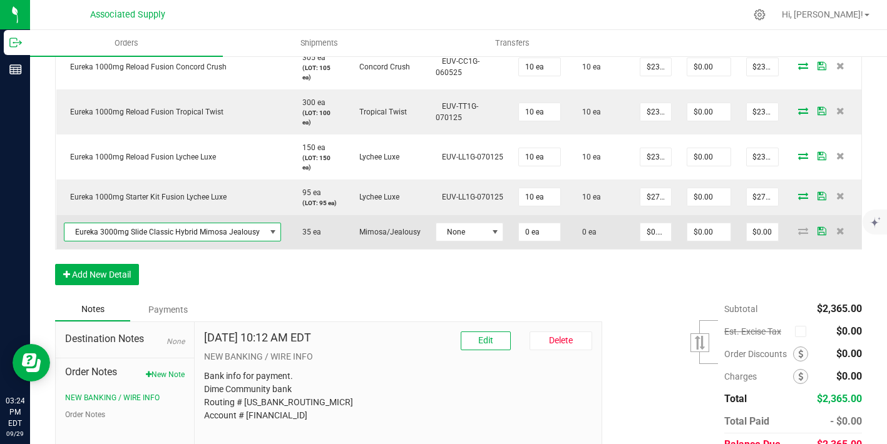
click at [253, 230] on span "Eureka 3000mg Slide Classic Hybrid Mimosa Jealousy" at bounding box center [164, 232] width 201 height 18
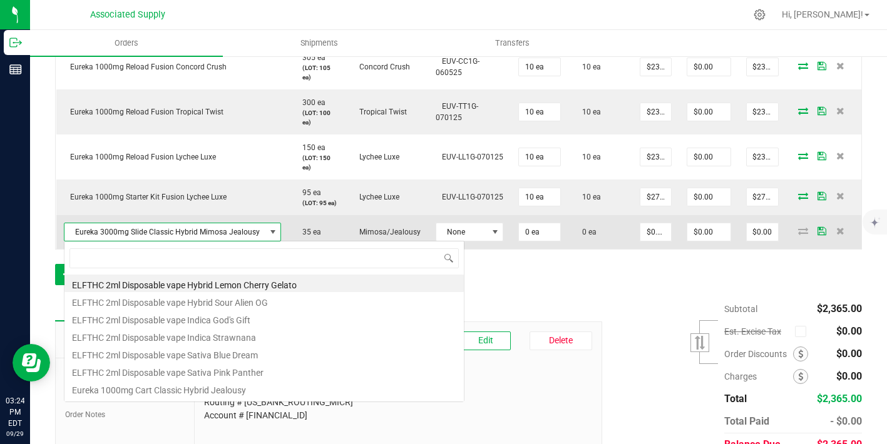
scroll to position [19, 213]
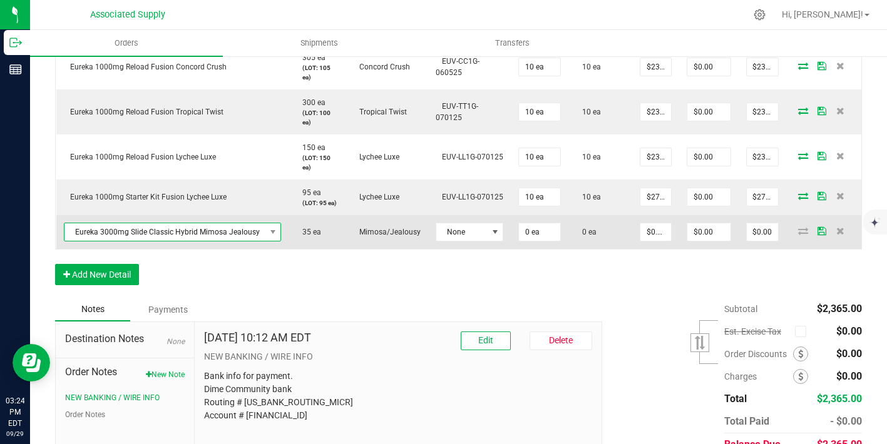
click at [191, 229] on span "Eureka 3000mg Slide Classic Hybrid Mimosa Jealousy" at bounding box center [164, 232] width 201 height 18
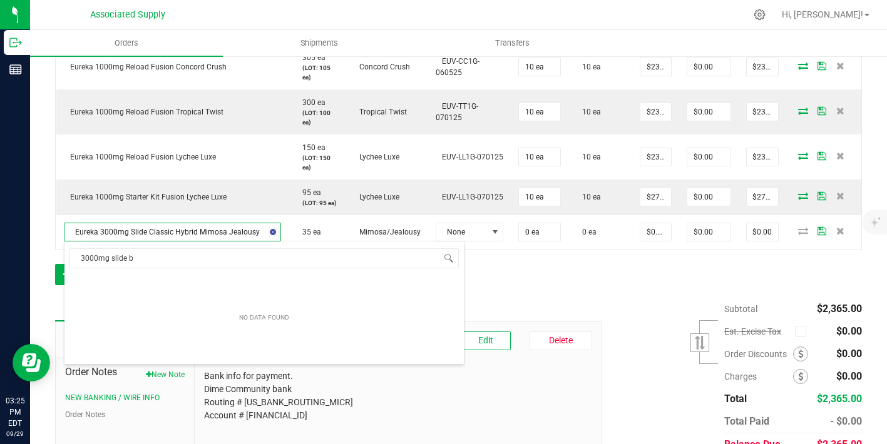
type input "3000mg slide"
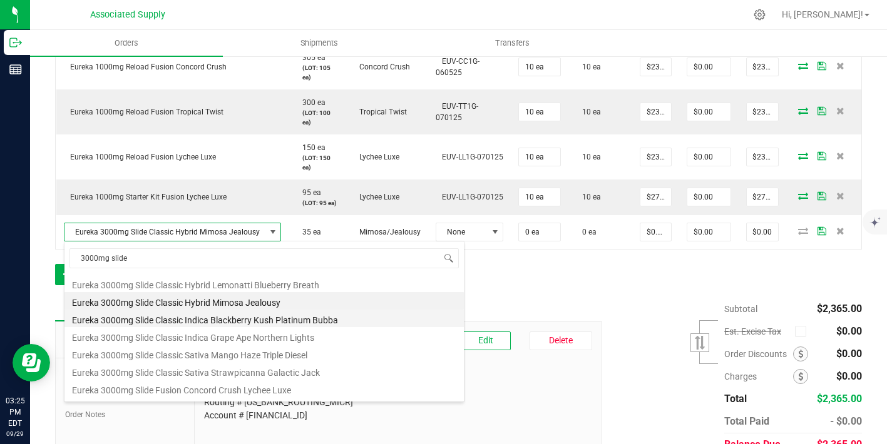
click at [252, 322] on li "Eureka 3000mg Slide Classic Indica Blackberry Kush Platinum Bubba" at bounding box center [263, 319] width 399 height 18
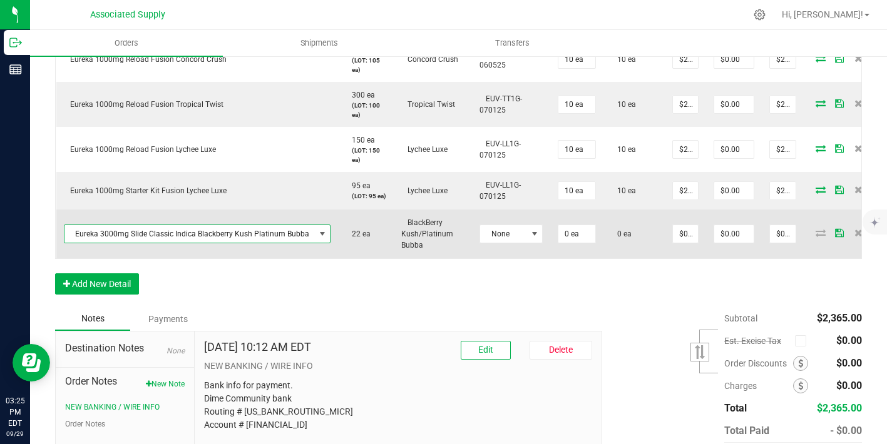
click at [225, 243] on span "Eureka 3000mg Slide Classic Indica Blackberry Kush Platinum Bubba" at bounding box center [189, 234] width 250 height 18
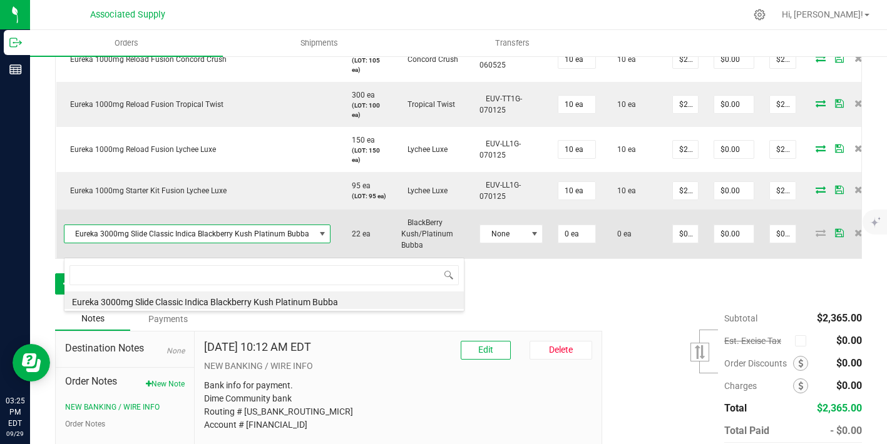
scroll to position [19, 262]
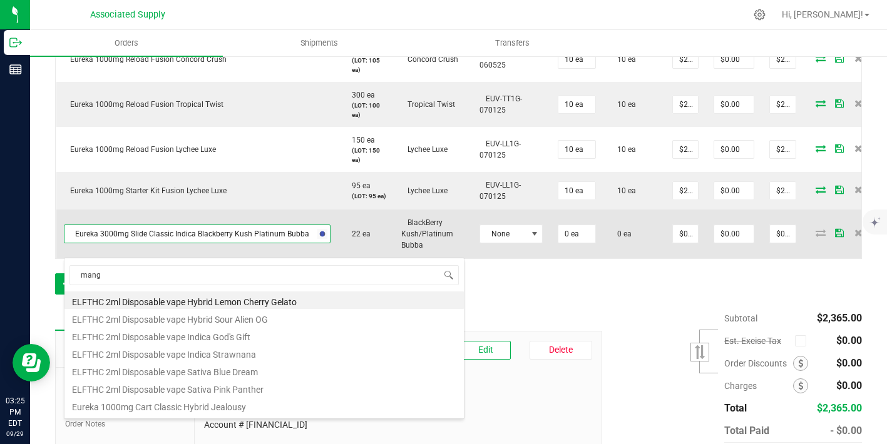
type input "mango"
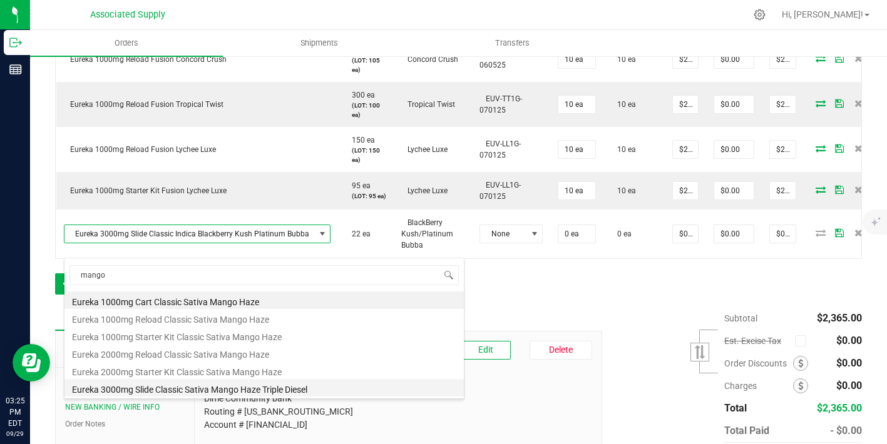
click at [156, 387] on li "Eureka 3000mg Slide Classic Sativa Mango Haze Triple Diesel" at bounding box center [263, 388] width 399 height 18
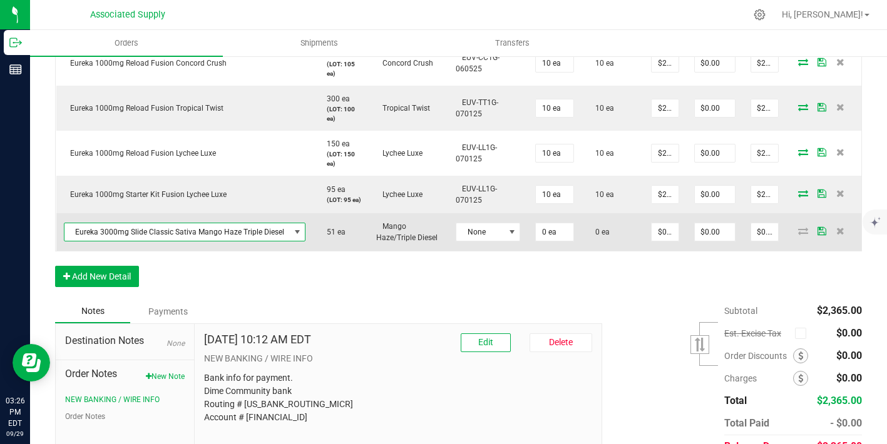
click at [191, 235] on span "Eureka 3000mg Slide Classic Sativa Mango Haze Triple Diesel" at bounding box center [176, 232] width 225 height 18
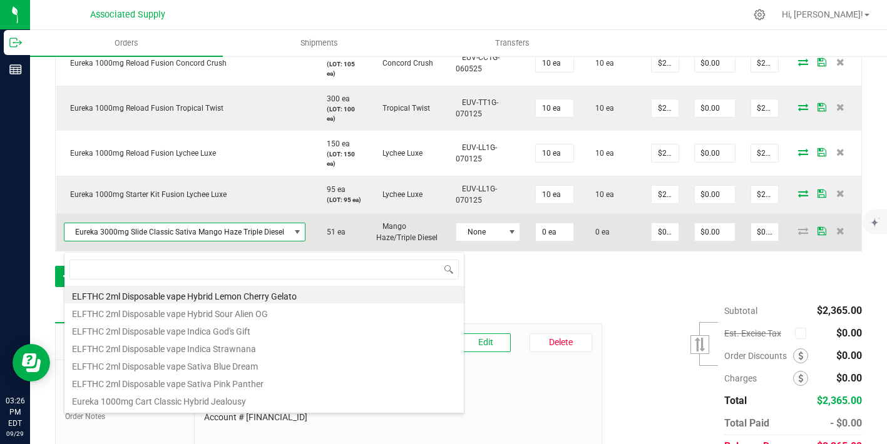
scroll to position [19, 238]
type input "3000mg"
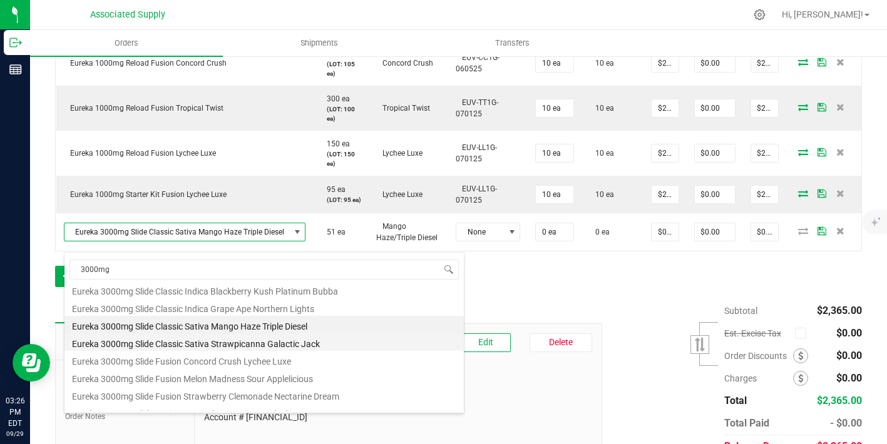
scroll to position [66, 0]
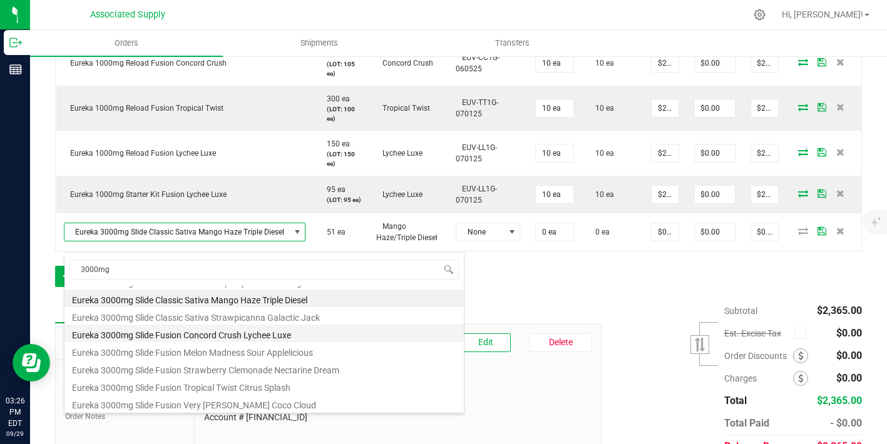
click at [238, 331] on li "Eureka 3000mg Slide Fusion Concord Crush Lychee Luxe" at bounding box center [263, 334] width 399 height 18
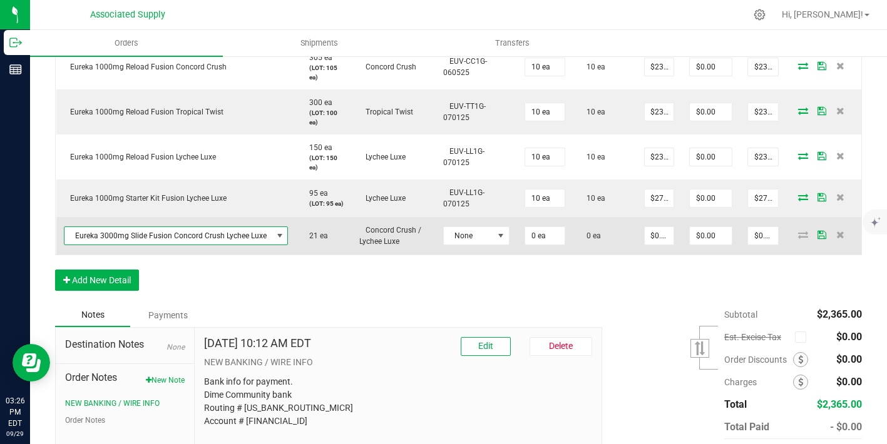
click at [220, 233] on span "Eureka 3000mg Slide Fusion Concord Crush Lychee Luxe" at bounding box center [168, 236] width 208 height 18
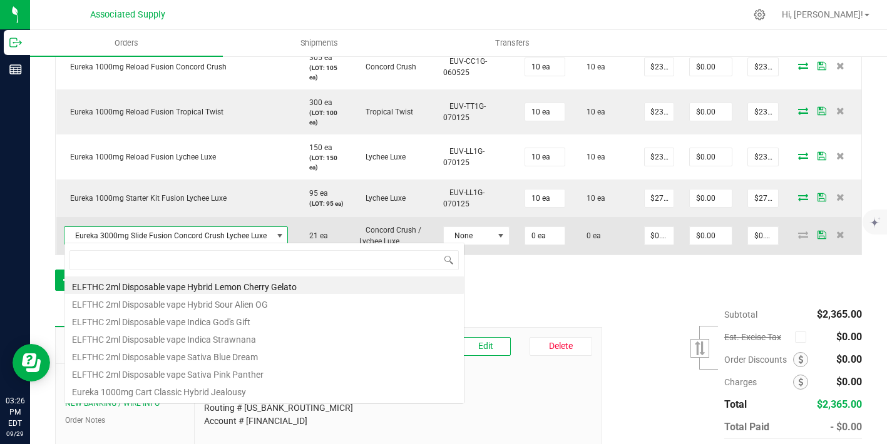
scroll to position [19, 222]
type input "0"
type input "2000mg reload"
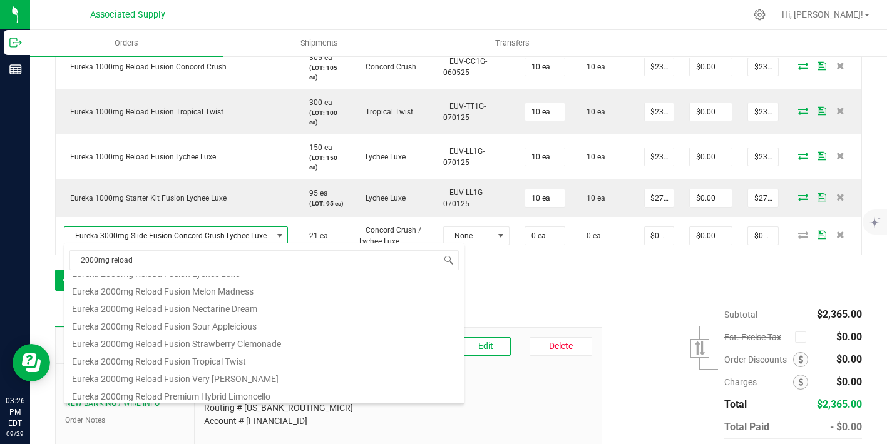
scroll to position [208, 0]
click at [230, 390] on li "Eureka 2000mg Reload Premium Sativa Ghost Train Haze" at bounding box center [263, 393] width 399 height 18
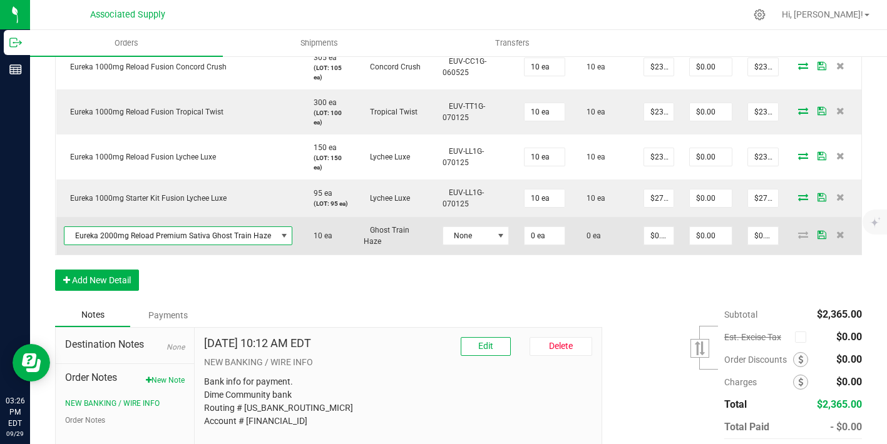
click at [214, 232] on span "Eureka 2000mg Reload Premium Sativa Ghost Train Haze" at bounding box center [170, 236] width 212 height 18
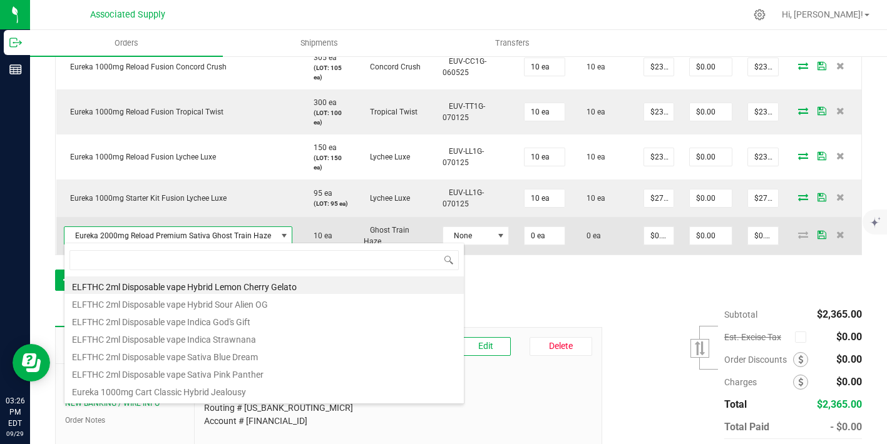
scroll to position [19, 223]
type input "limoncello"
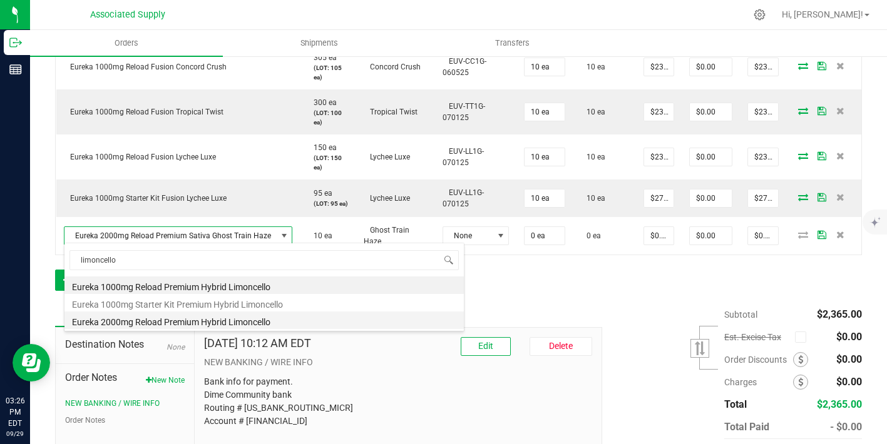
click at [248, 319] on li "Eureka 2000mg Reload Premium Hybrid Limoncello" at bounding box center [263, 321] width 399 height 18
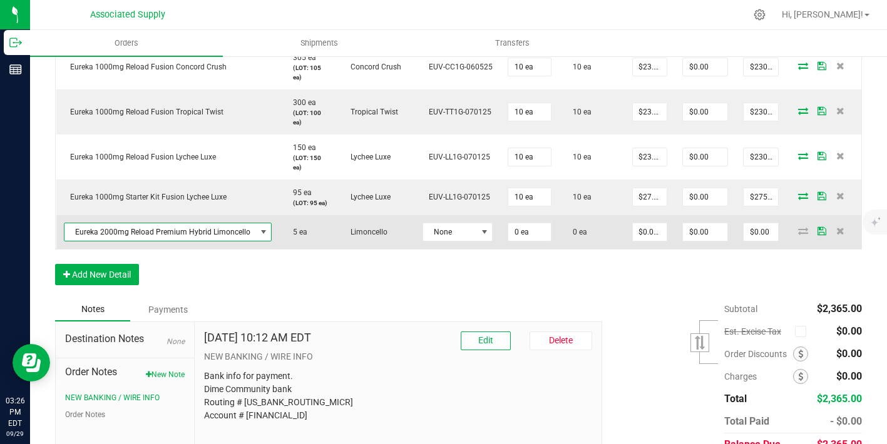
click at [222, 233] on span "Eureka 2000mg Reload Premium Hybrid Limoncello" at bounding box center [160, 232] width 192 height 18
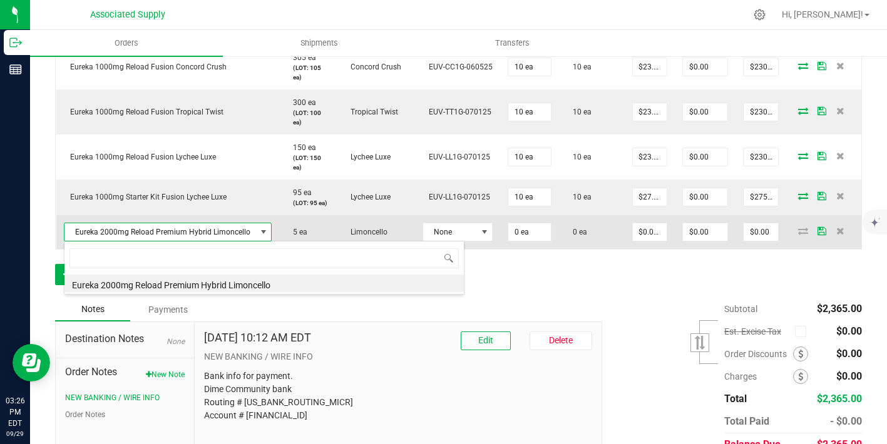
scroll to position [19, 205]
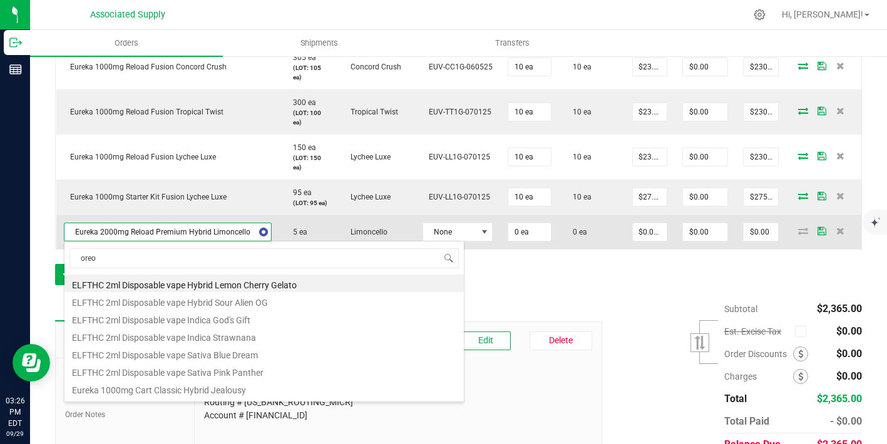
type input "oreoz"
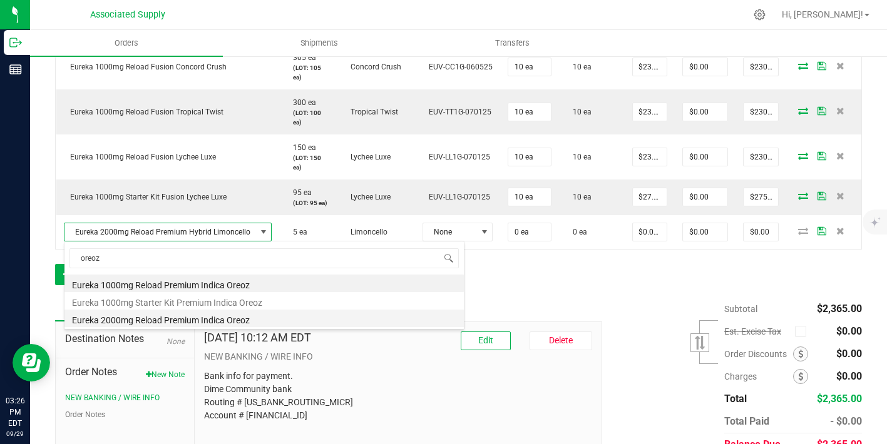
click at [220, 319] on li "Eureka 2000mg Reload Premium Indica Oreoz" at bounding box center [263, 319] width 399 height 18
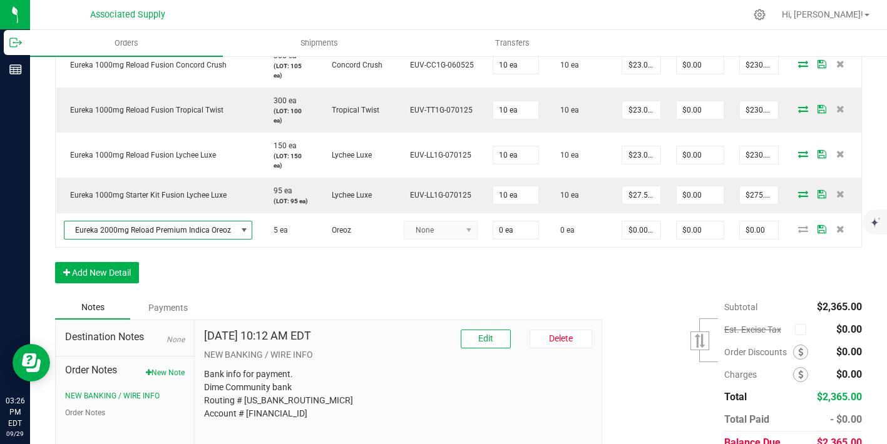
scroll to position [576, 0]
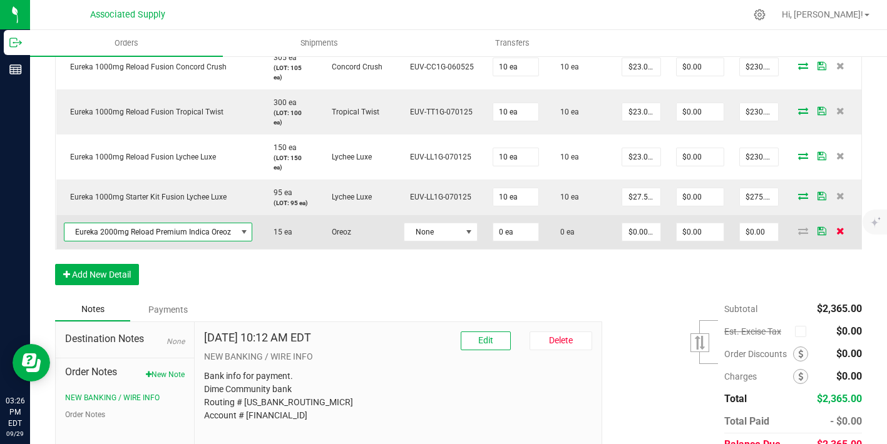
click at [839, 230] on icon at bounding box center [840, 231] width 8 height 8
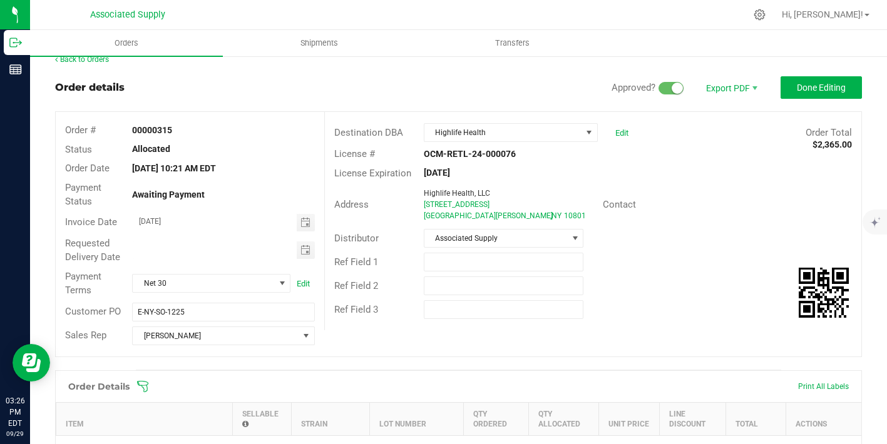
scroll to position [0, 0]
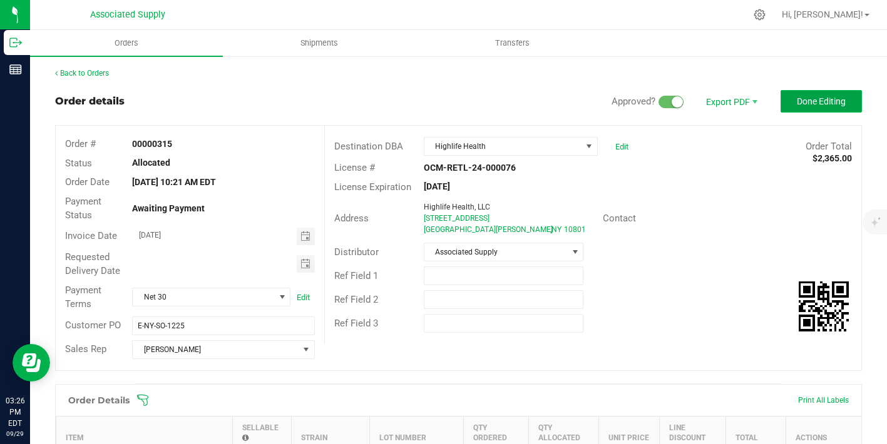
click at [837, 96] on span "Done Editing" at bounding box center [821, 101] width 49 height 10
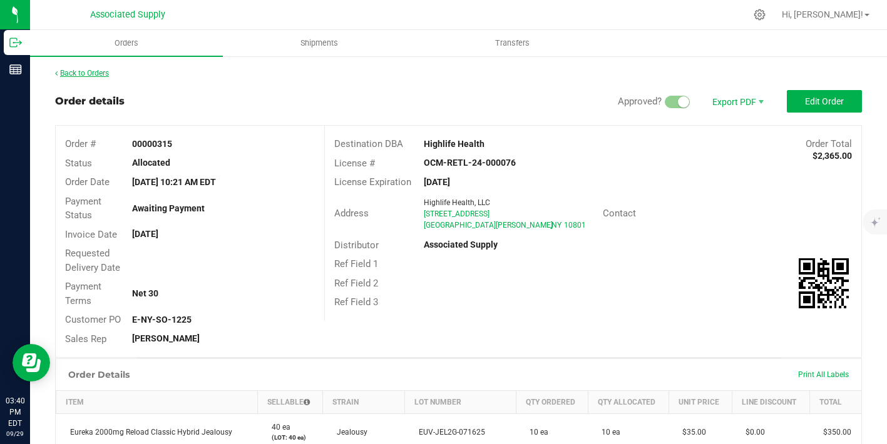
click at [88, 75] on link "Back to Orders" at bounding box center [82, 73] width 54 height 9
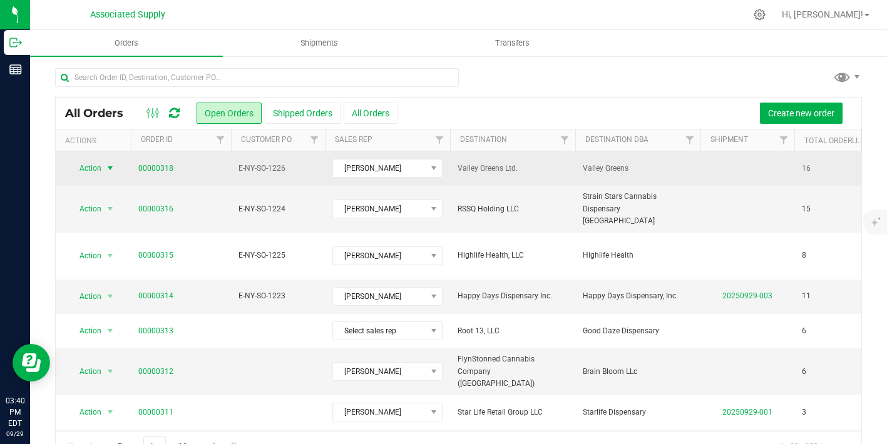
click at [108, 160] on span "select" at bounding box center [111, 169] width 16 height 18
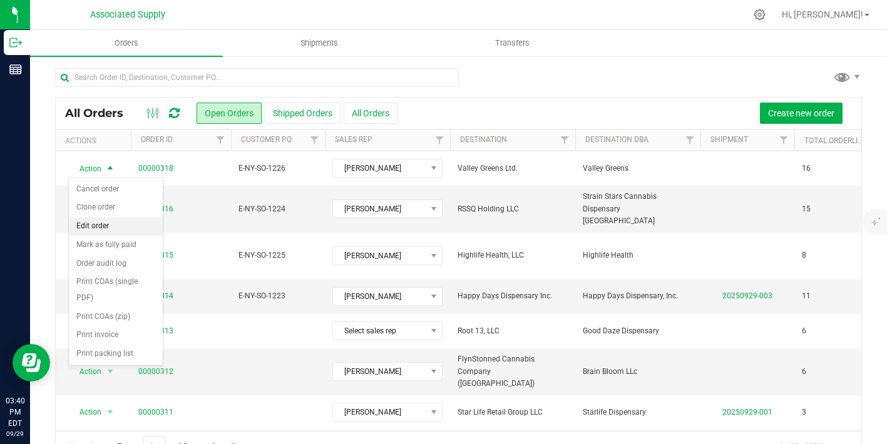
click at [112, 224] on li "Edit order" at bounding box center [116, 226] width 94 height 19
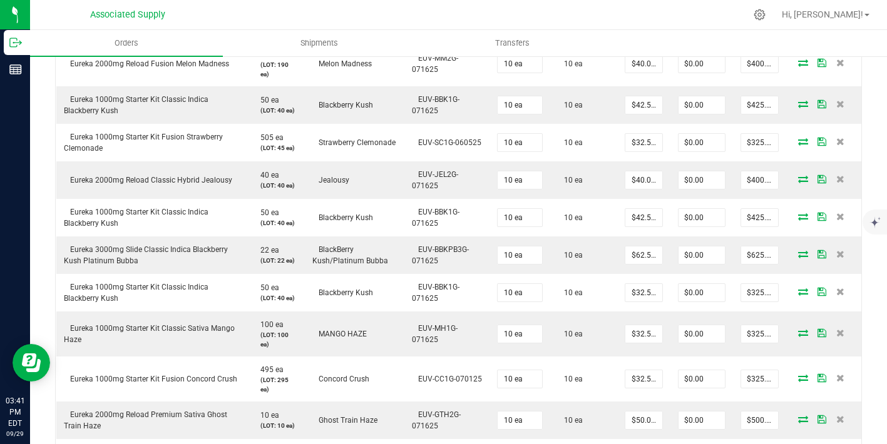
scroll to position [397, 0]
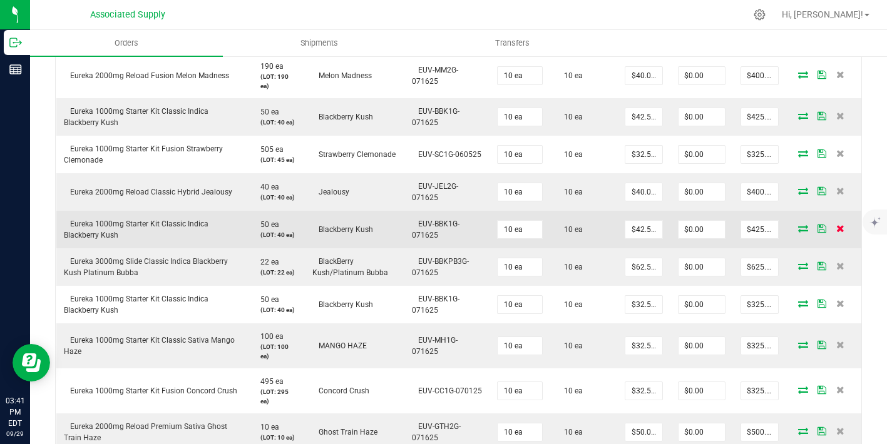
click at [841, 232] on icon at bounding box center [840, 229] width 8 height 8
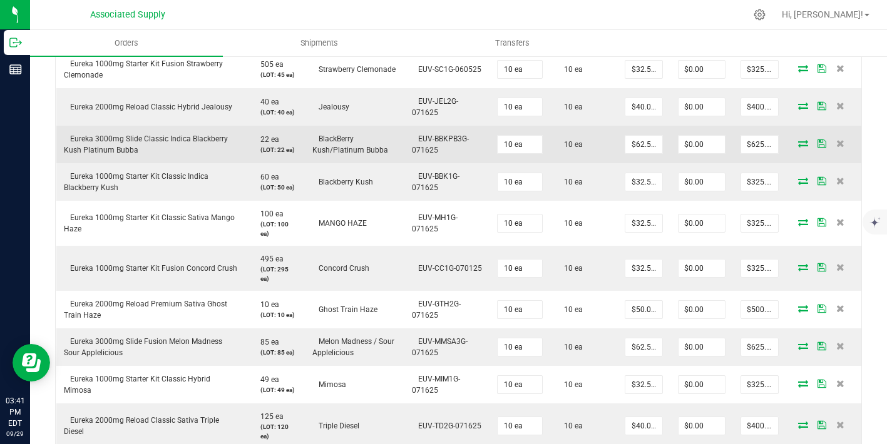
scroll to position [484, 0]
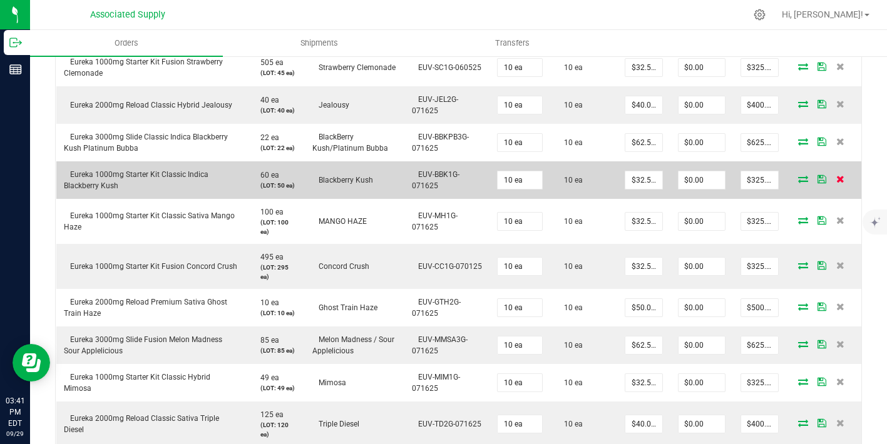
click at [847, 177] on span at bounding box center [840, 179] width 19 height 8
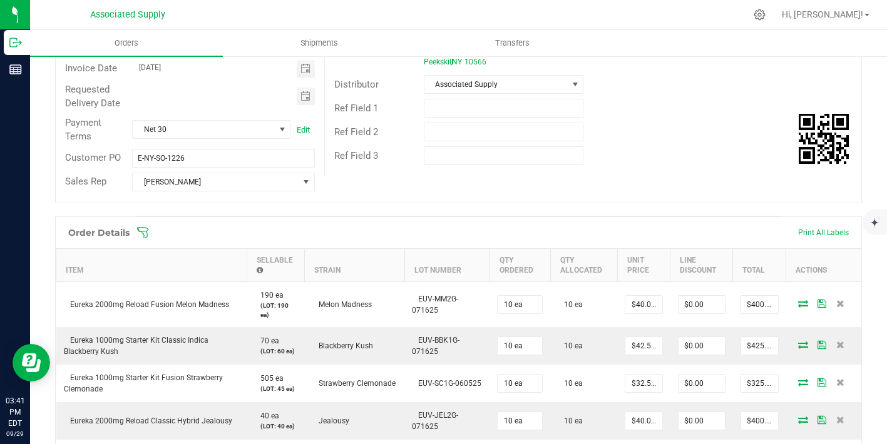
scroll to position [0, 0]
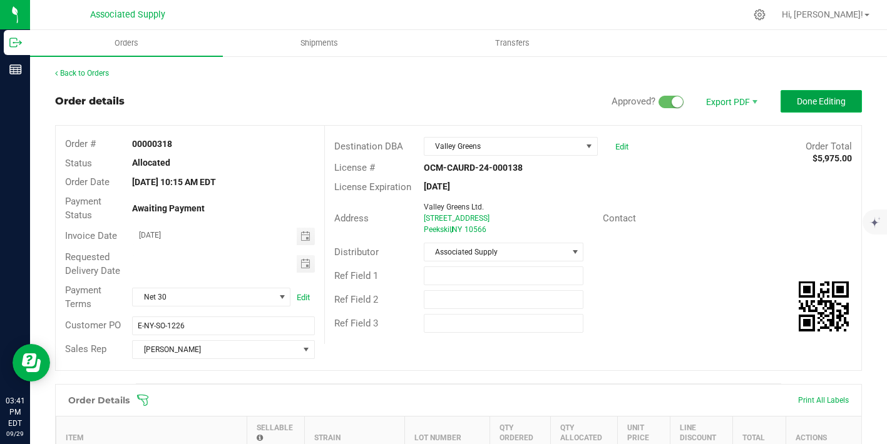
click at [813, 99] on span "Done Editing" at bounding box center [821, 101] width 49 height 10
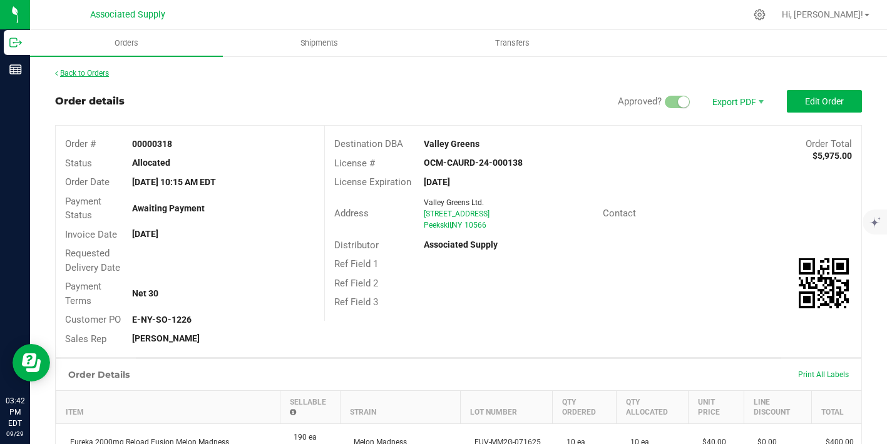
click at [69, 73] on link "Back to Orders" at bounding box center [82, 73] width 54 height 9
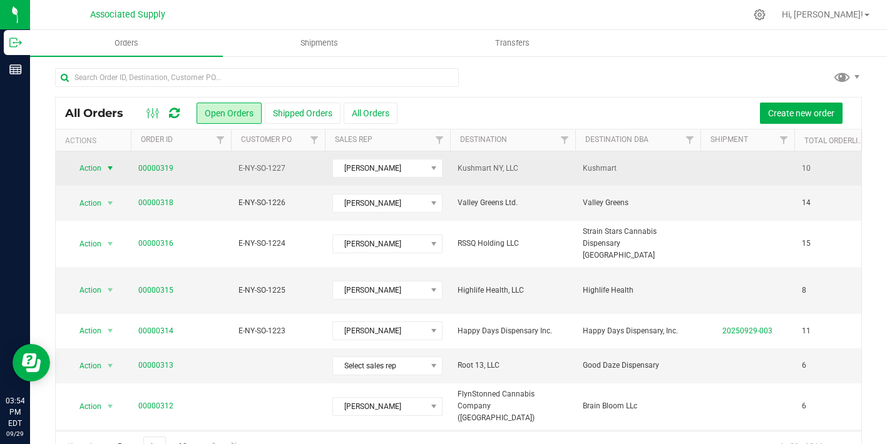
click at [111, 170] on span "select" at bounding box center [110, 168] width 10 height 10
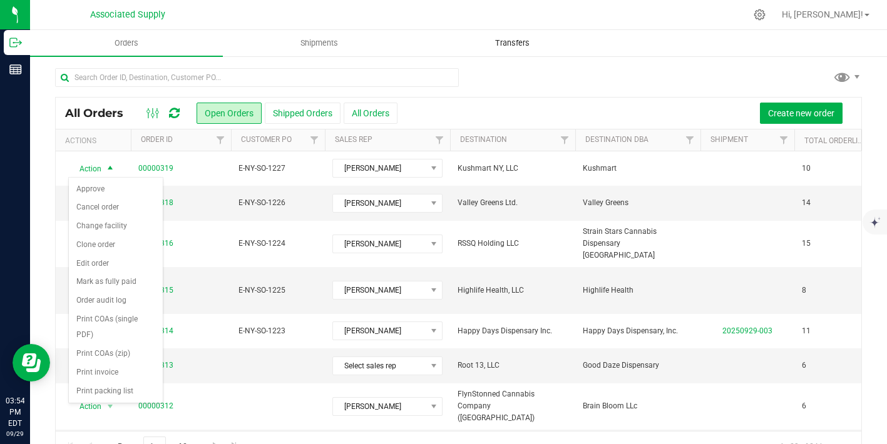
click at [526, 41] on span "Transfers" at bounding box center [512, 43] width 68 height 11
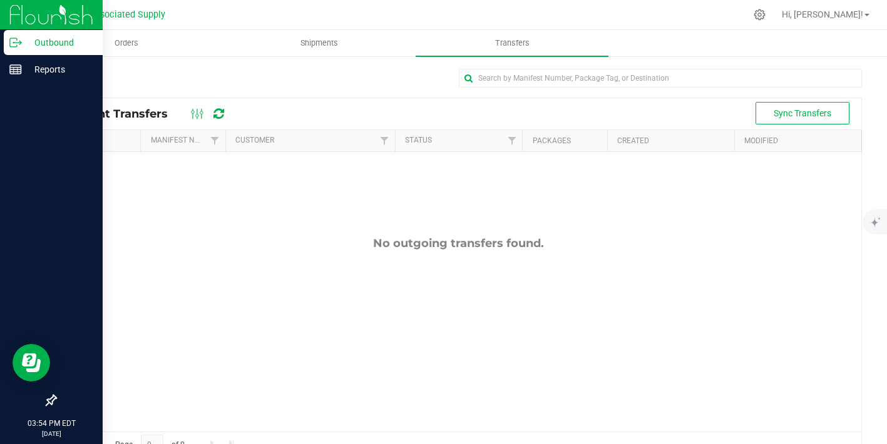
click at [25, 42] on p "Outbound" at bounding box center [59, 42] width 75 height 15
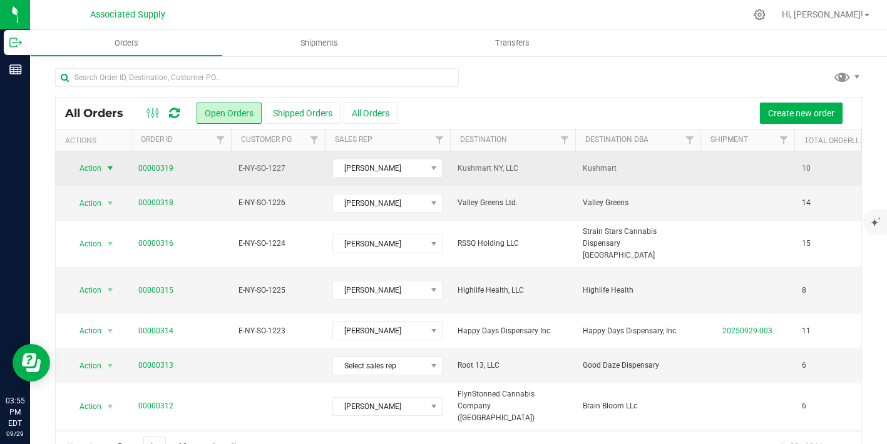
click at [109, 165] on span "select" at bounding box center [110, 168] width 10 height 10
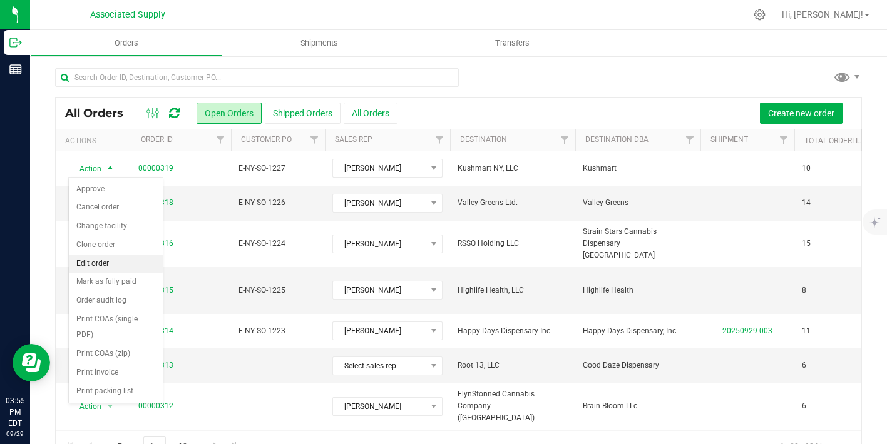
click at [108, 266] on li "Edit order" at bounding box center [116, 264] width 94 height 19
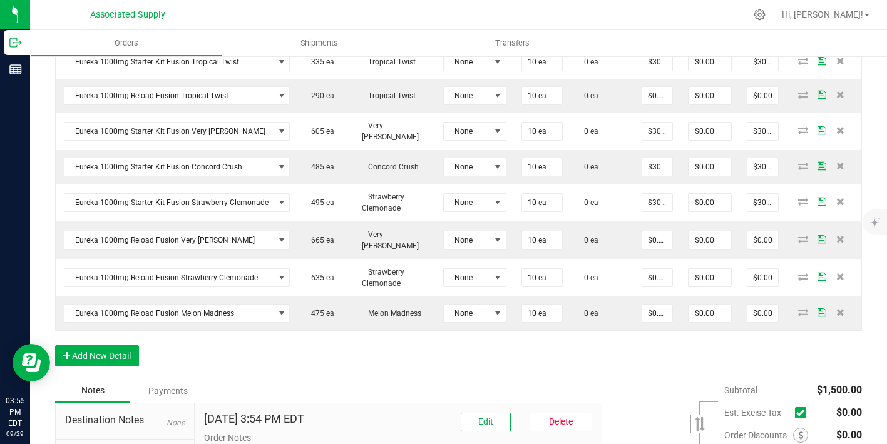
scroll to position [592, 0]
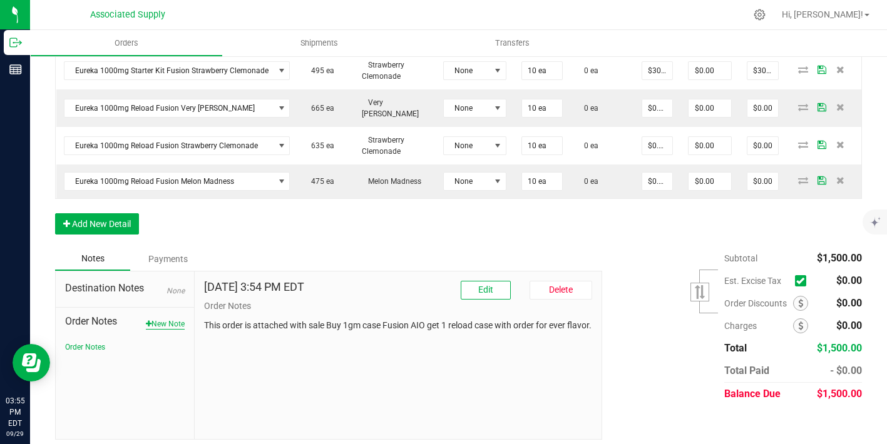
click at [173, 319] on button "New Note" at bounding box center [165, 324] width 39 height 11
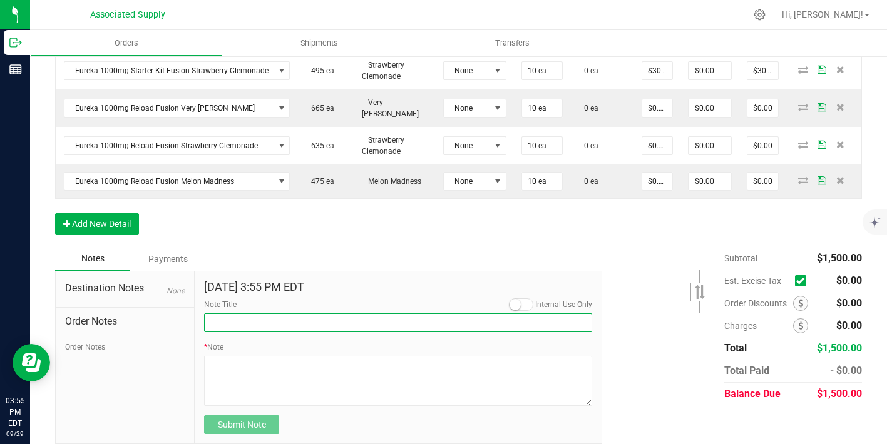
click at [247, 320] on input "Note Title" at bounding box center [398, 323] width 388 height 19
type input "NEW BANKING / WIRE INFO"
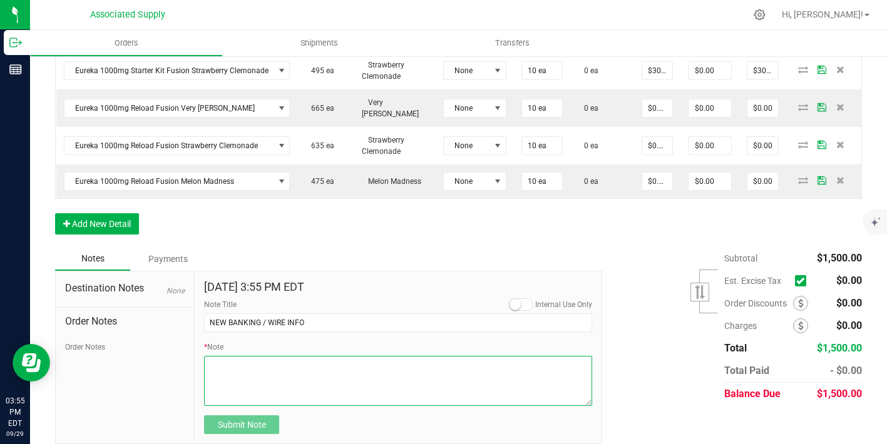
click at [252, 362] on textarea "* Note" at bounding box center [398, 381] width 388 height 50
paste textarea "Bank info for payment. Dime Community bank Routing # [US_BANK_ROUTING_MICR] Acc…"
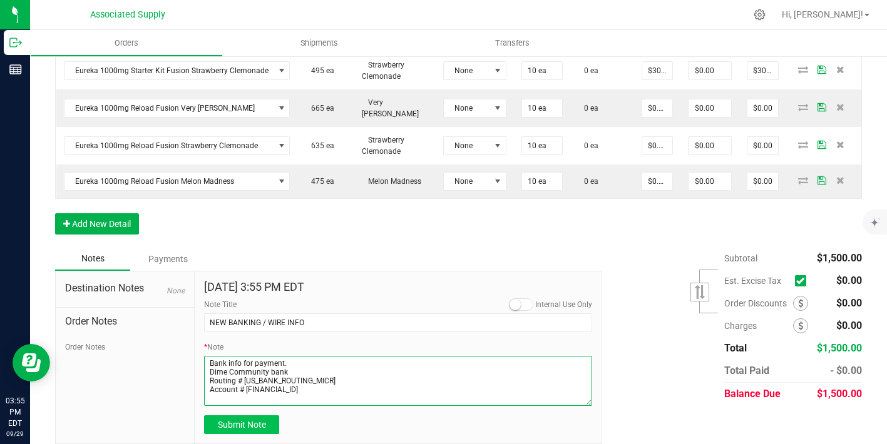
type textarea "Bank info for payment. Dime Community bank Routing # [US_BANK_ROUTING_MICR] Acc…"
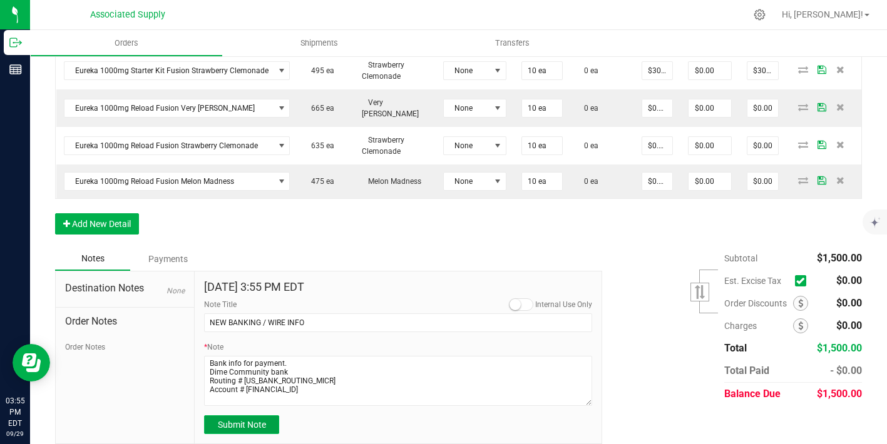
click at [251, 420] on span "Submit Note" at bounding box center [242, 425] width 48 height 10
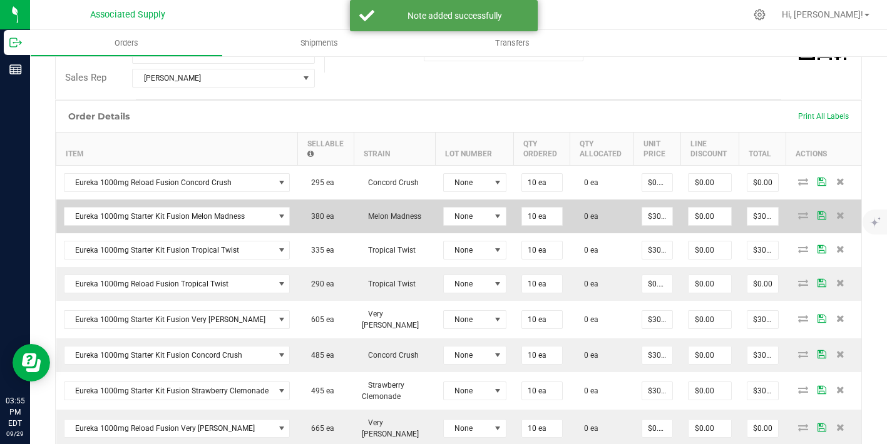
scroll to position [270, 0]
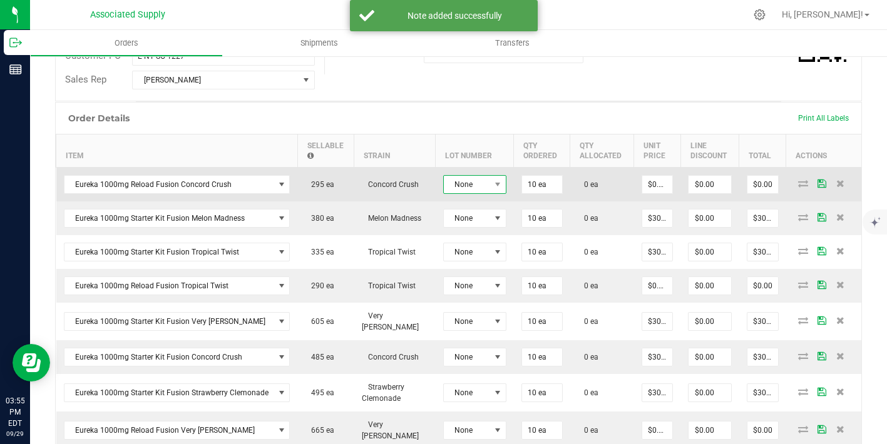
click at [469, 183] on span "None" at bounding box center [467, 185] width 46 height 18
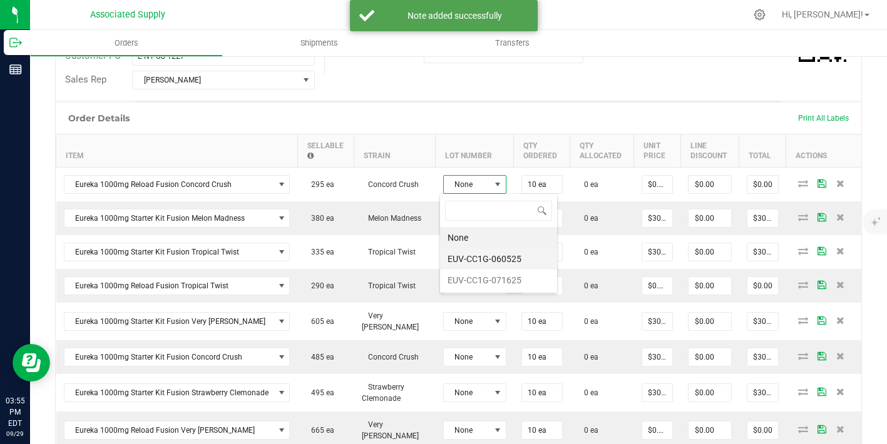
click at [496, 263] on li "EUV-CC1G-060525" at bounding box center [498, 258] width 117 height 21
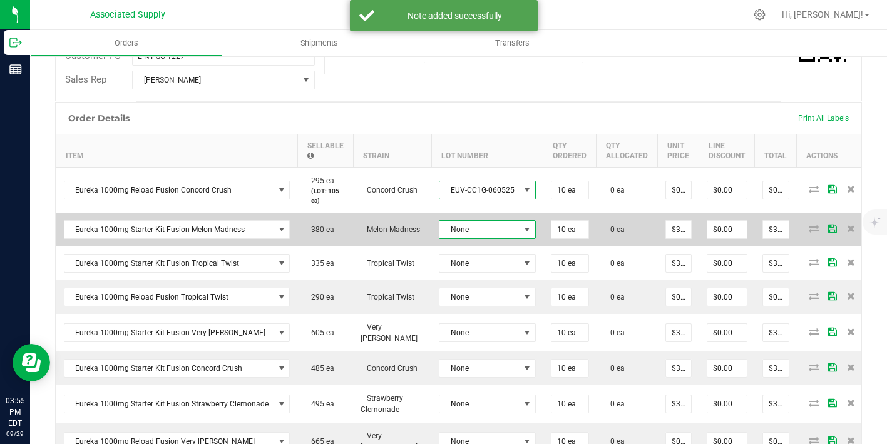
click at [493, 230] on span "None" at bounding box center [479, 230] width 80 height 18
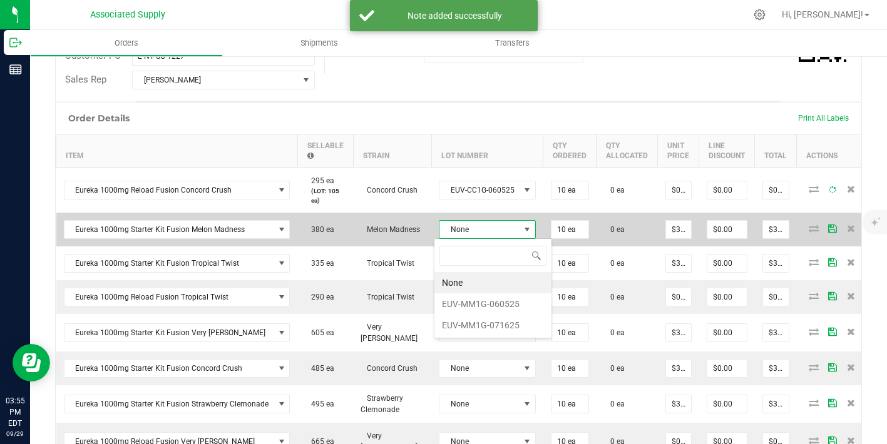
scroll to position [19, 95]
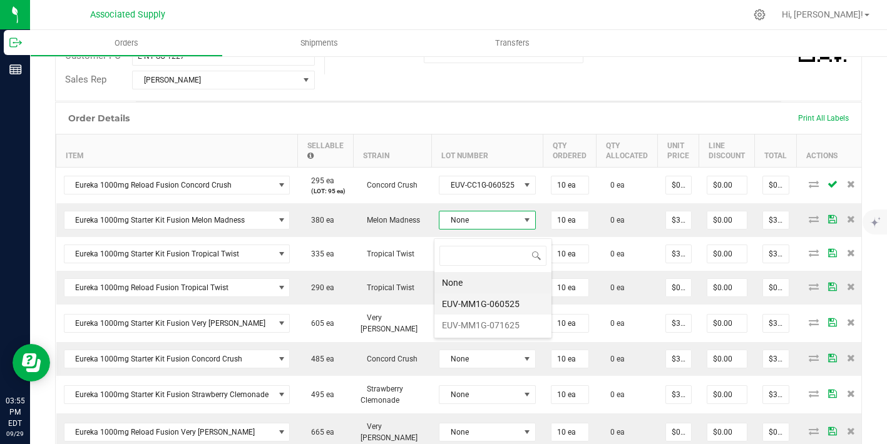
click at [515, 299] on li "EUV-MM1G-060525" at bounding box center [492, 304] width 117 height 21
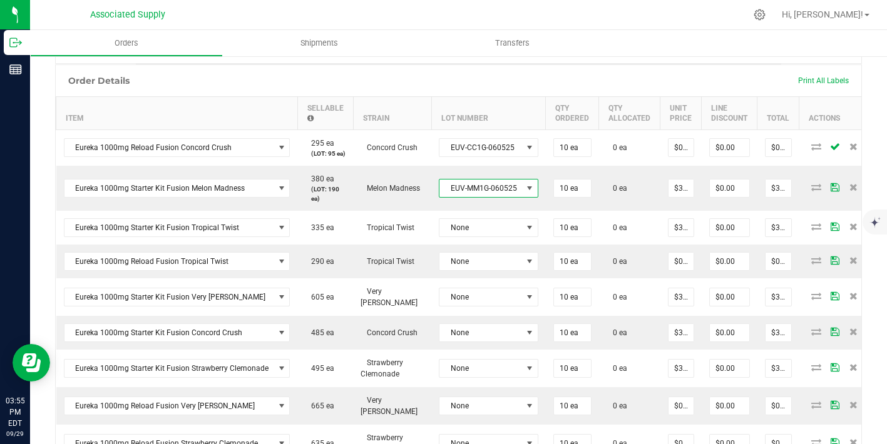
scroll to position [328, 0]
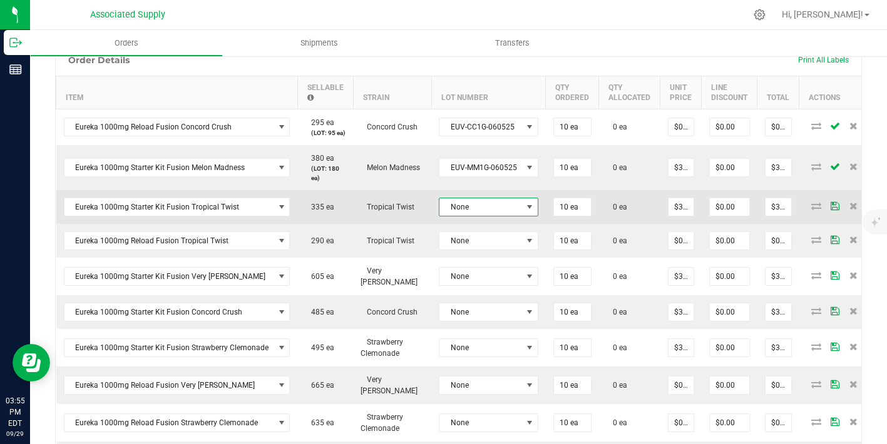
click at [489, 211] on span "None" at bounding box center [480, 207] width 83 height 18
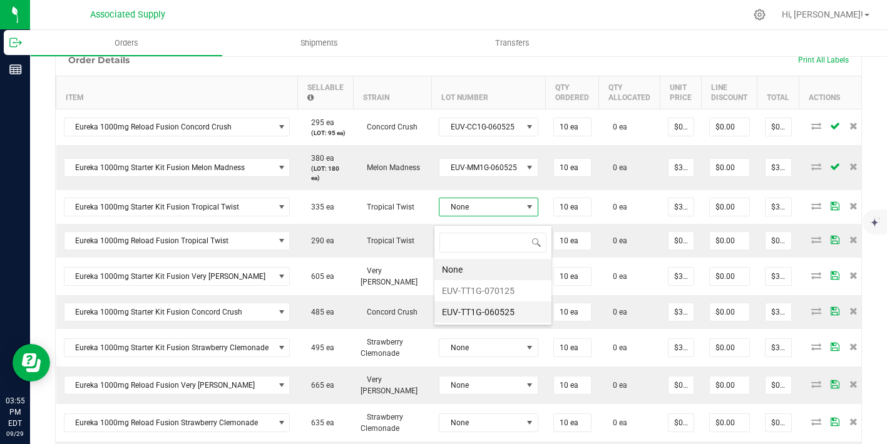
scroll to position [19, 98]
click at [503, 309] on li "EUV-TT1G-060525" at bounding box center [492, 312] width 117 height 21
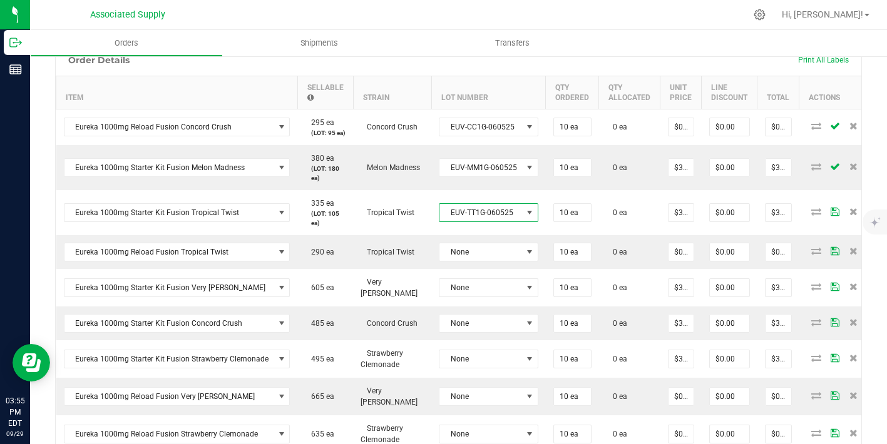
scroll to position [365, 0]
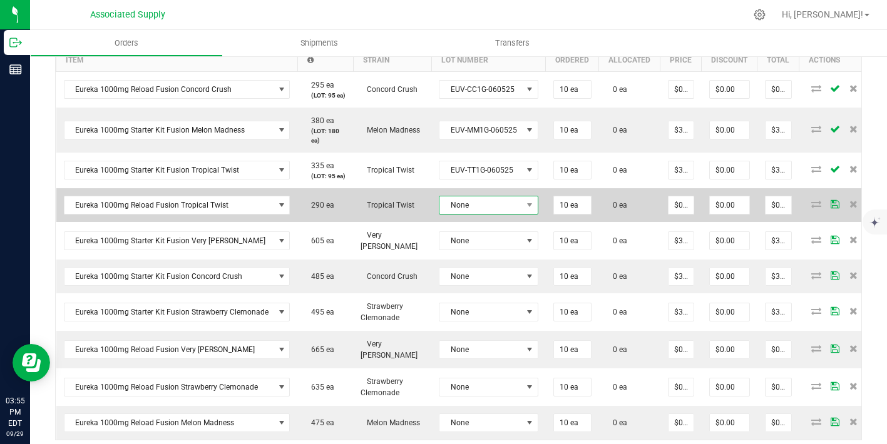
click at [487, 214] on span "None" at bounding box center [480, 206] width 83 height 18
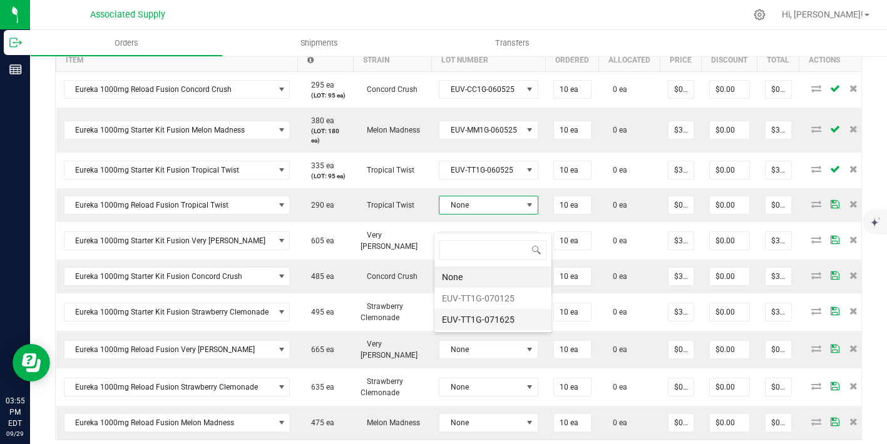
click at [500, 322] on li "EUV-TT1G-071625" at bounding box center [492, 319] width 117 height 21
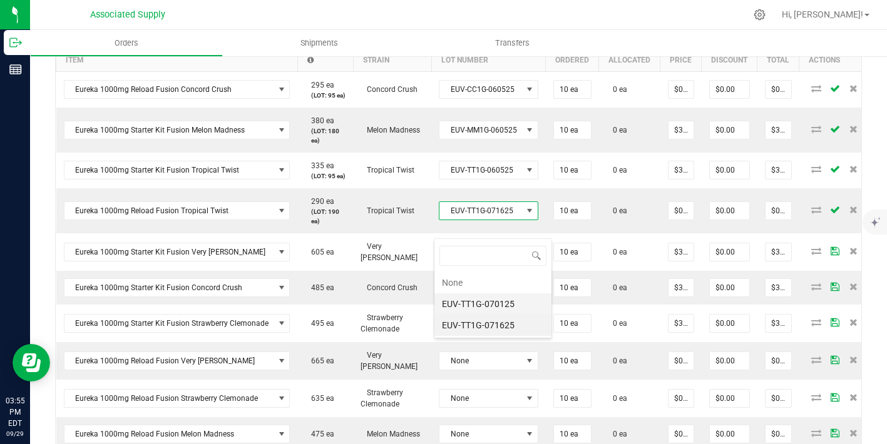
click at [502, 302] on li "EUV-TT1G-070125" at bounding box center [492, 304] width 117 height 21
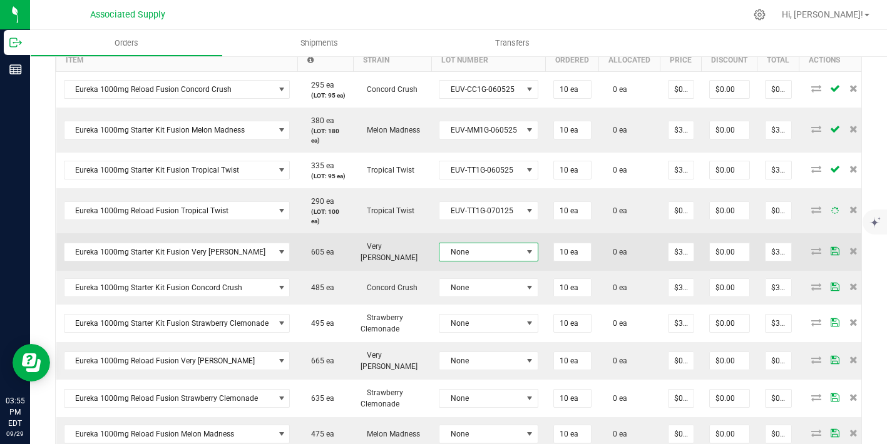
click at [501, 261] on span "None" at bounding box center [480, 252] width 83 height 18
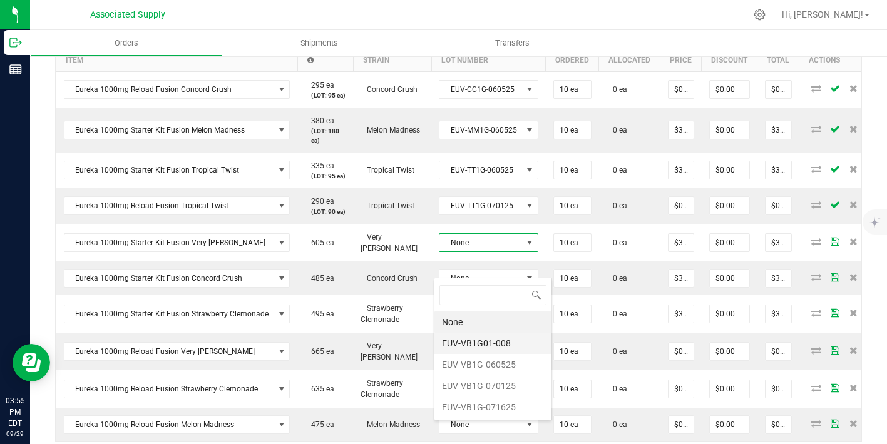
click at [500, 344] on li "EUV-VB1G01-008" at bounding box center [492, 343] width 117 height 21
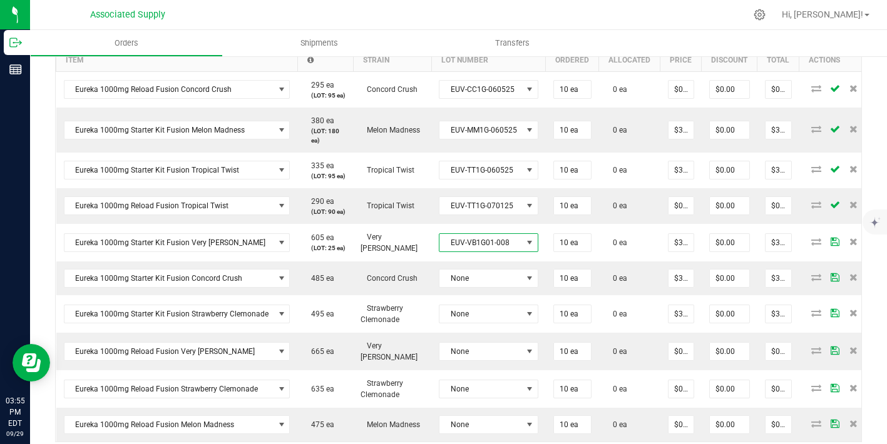
scroll to position [429, 0]
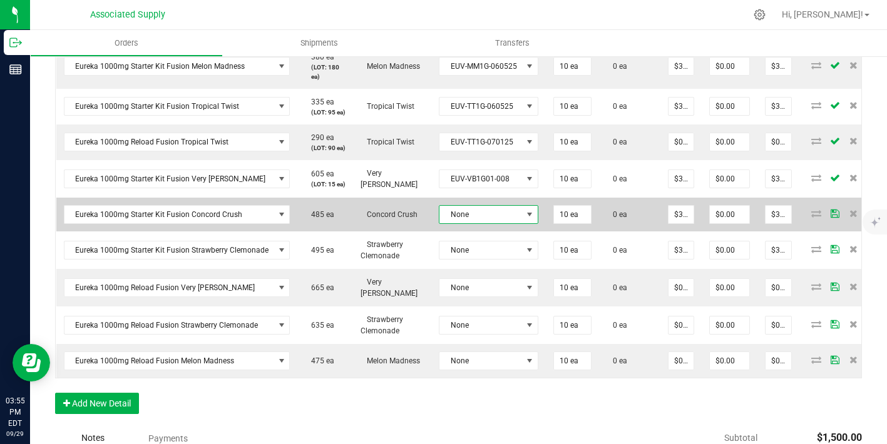
click at [470, 223] on span "None" at bounding box center [480, 215] width 83 height 18
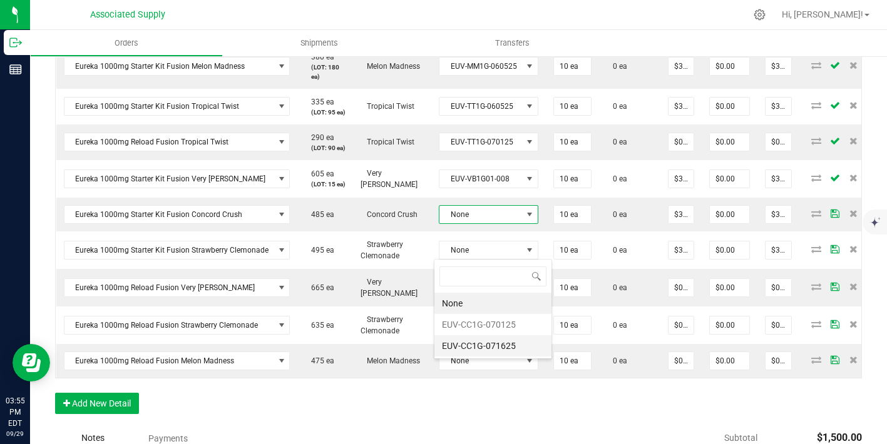
scroll to position [19, 98]
click at [479, 328] on li "EUV-CC1G-070125" at bounding box center [492, 324] width 117 height 21
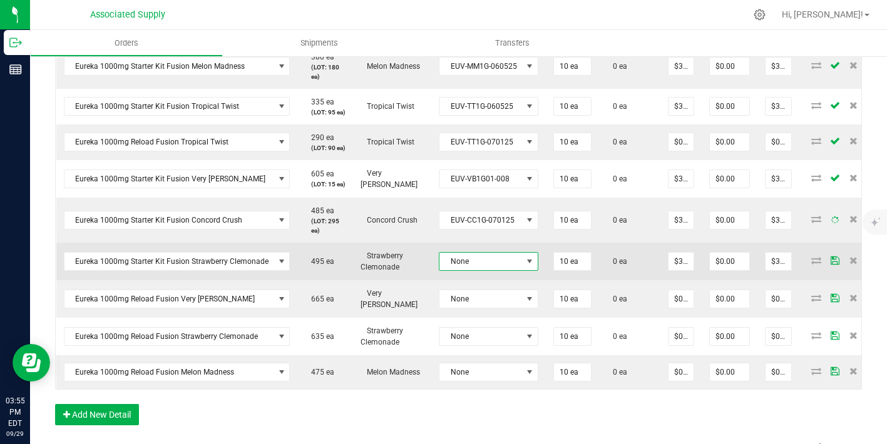
click at [479, 270] on span "None" at bounding box center [480, 262] width 83 height 18
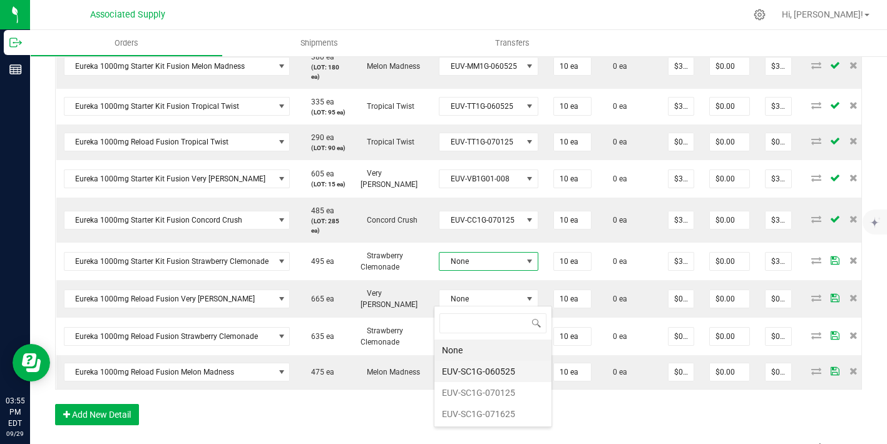
click at [485, 364] on li "EUV-SC1G-060525" at bounding box center [492, 371] width 117 height 21
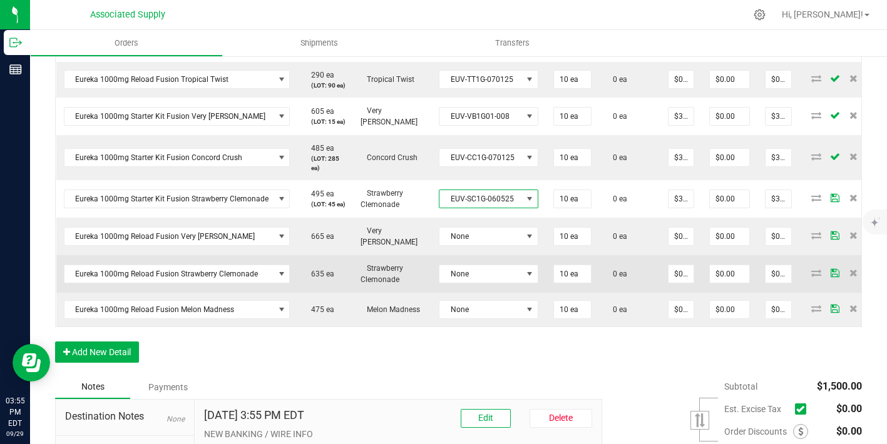
scroll to position [514, 0]
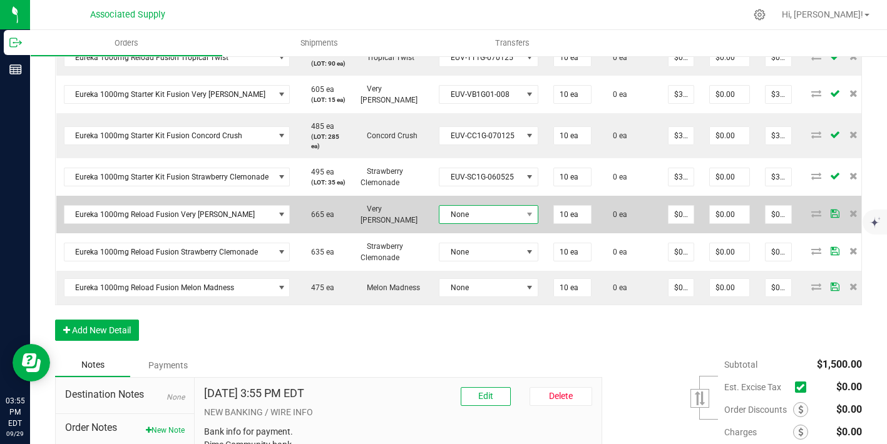
click at [478, 223] on span "None" at bounding box center [480, 215] width 83 height 18
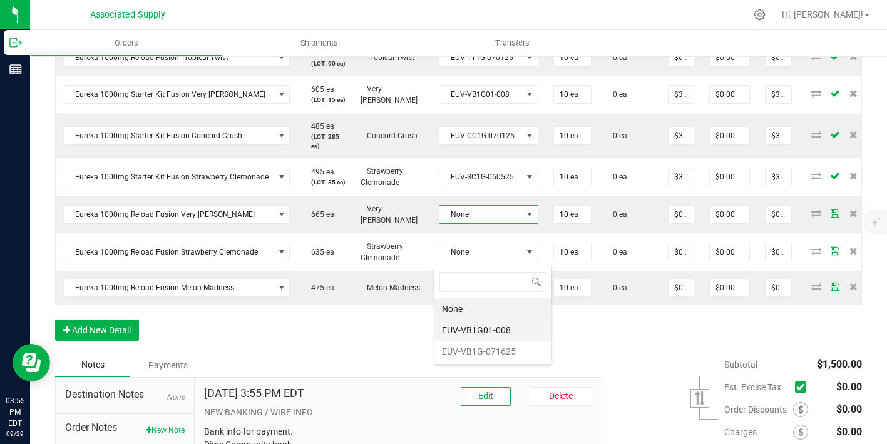
scroll to position [19, 98]
click at [470, 334] on li "EUV-VB1G01-008" at bounding box center [492, 330] width 117 height 21
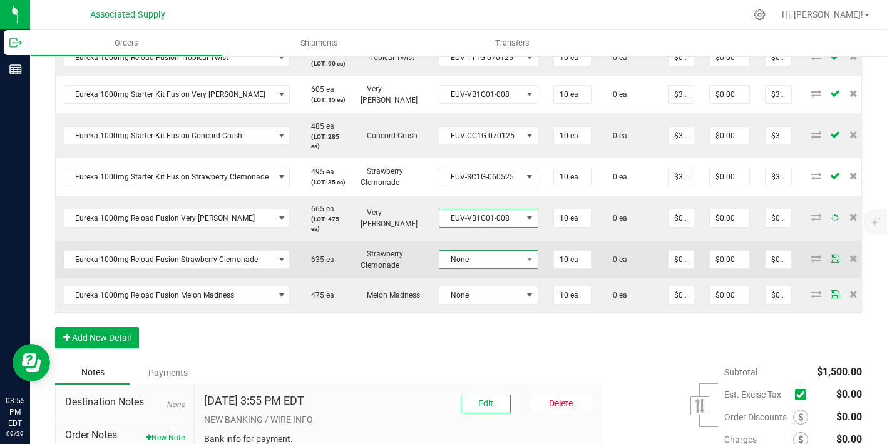
click at [465, 268] on span "None" at bounding box center [480, 260] width 83 height 18
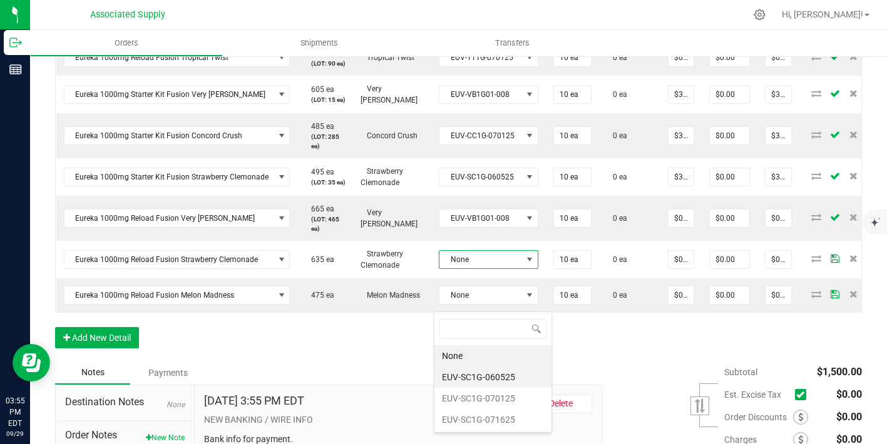
click at [500, 379] on li "EUV-SC1G-060525" at bounding box center [492, 377] width 117 height 21
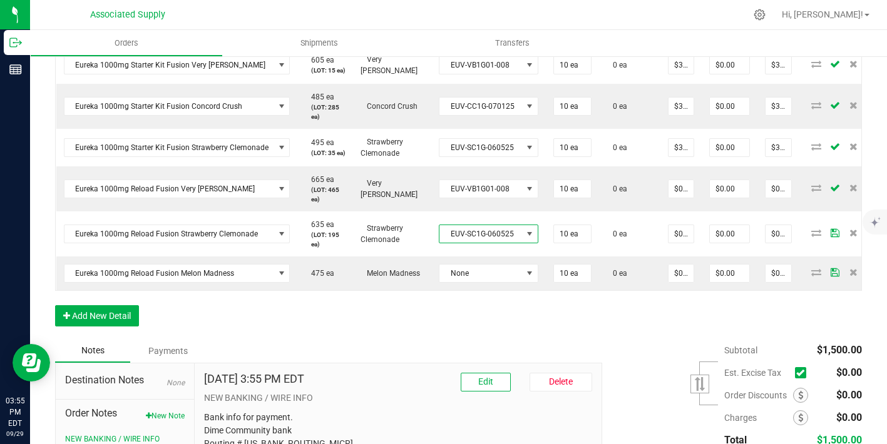
scroll to position [572, 0]
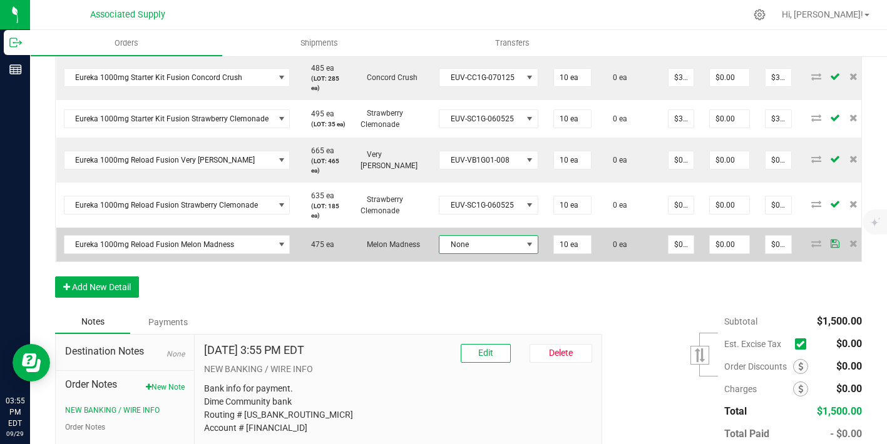
click at [478, 253] on span "None" at bounding box center [480, 245] width 83 height 18
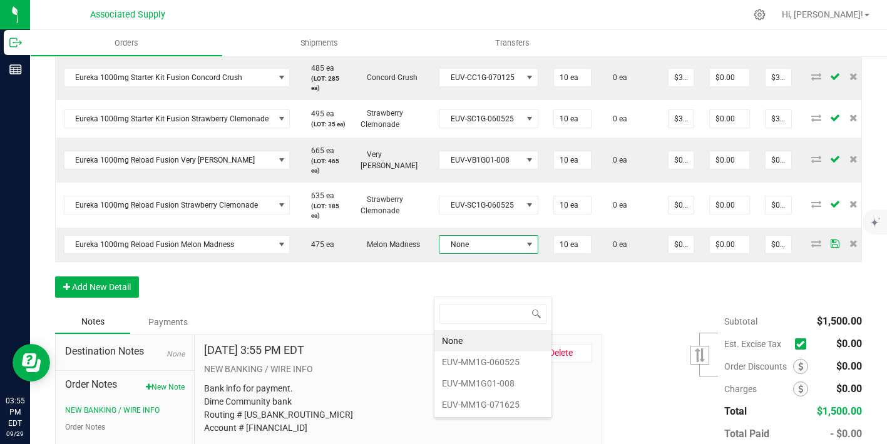
scroll to position [0, 0]
click at [501, 364] on li "EUV-MM1G-060525" at bounding box center [492, 362] width 117 height 21
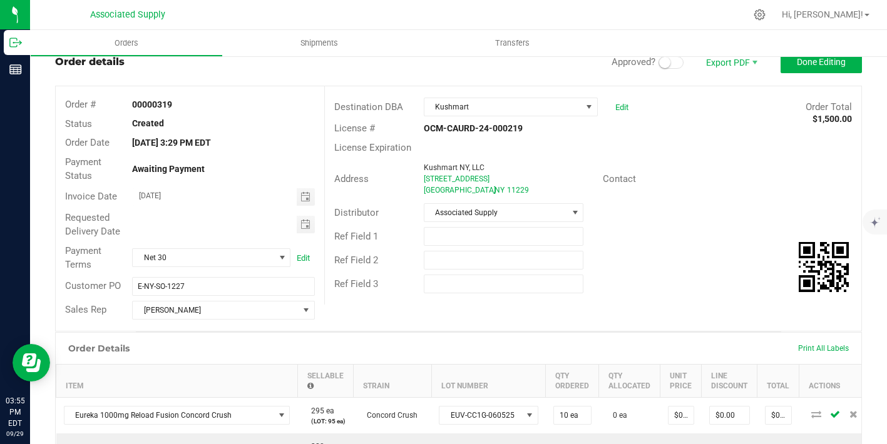
scroll to position [3, 0]
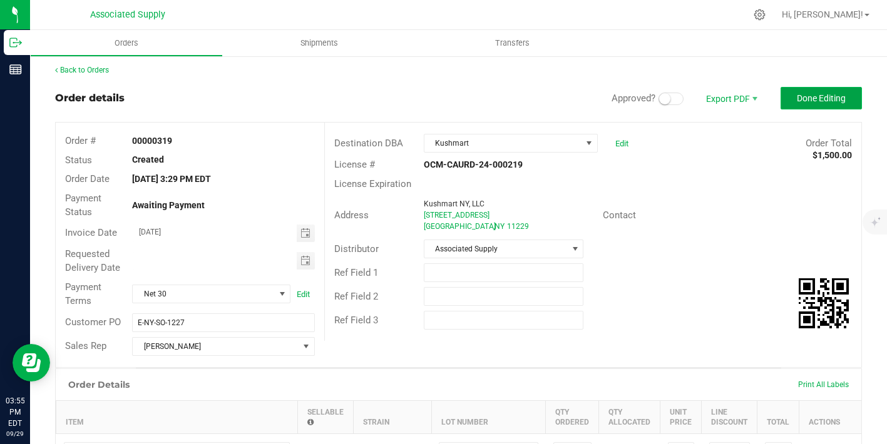
click at [809, 88] on button "Done Editing" at bounding box center [820, 98] width 81 height 23
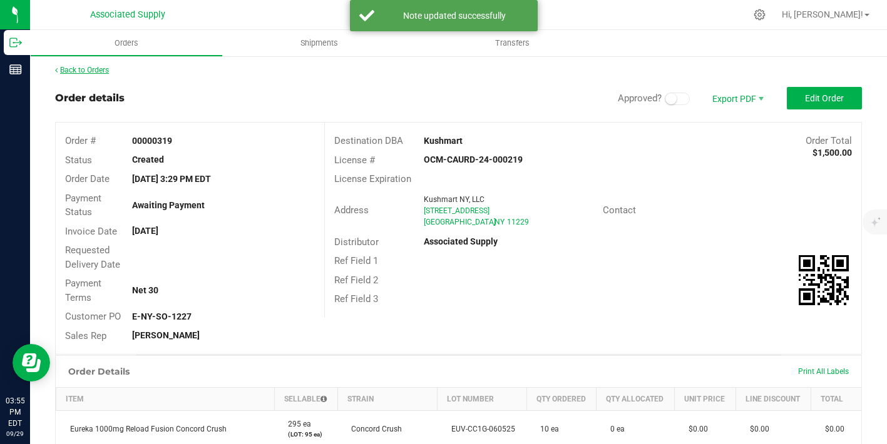
click at [86, 69] on link "Back to Orders" at bounding box center [82, 70] width 54 height 9
